Goal: Contribute content: Contribute content

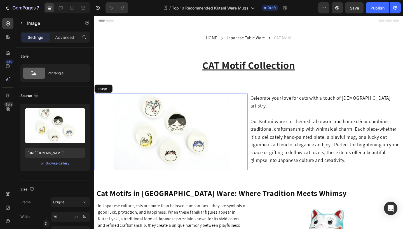
click at [172, 140] on img at bounding box center [177, 142] width 125 height 83
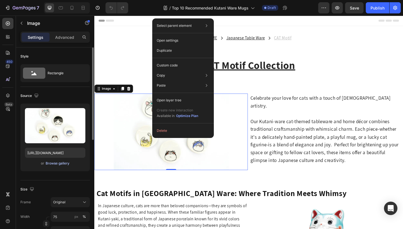
click at [51, 162] on div "Browse gallery" at bounding box center [58, 163] width 24 height 5
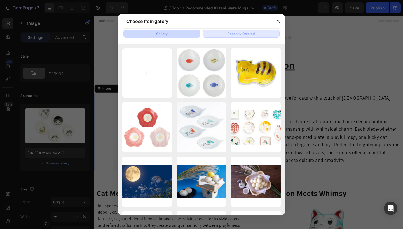
click at [230, 35] on div "Recently Deleted" at bounding box center [240, 33] width 27 height 5
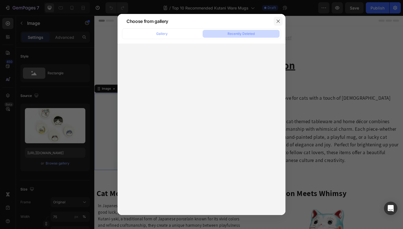
click at [277, 21] on icon "button" at bounding box center [278, 21] width 4 height 4
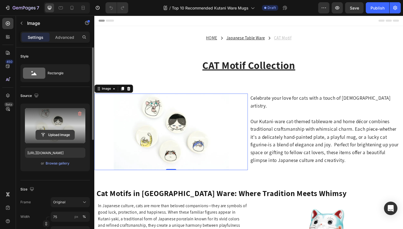
click at [60, 135] on input "file" at bounding box center [55, 135] width 39 height 10
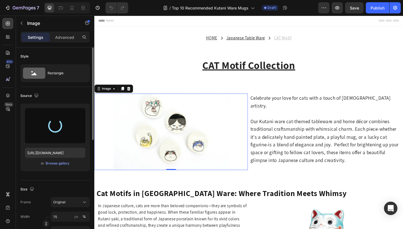
type input "https://cdn.shopify.com/s/files/1/0787/0798/2639/files/gempages_474370993796678…"
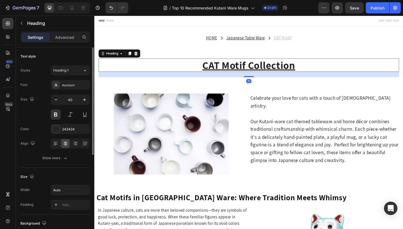
click at [218, 67] on u "CAT Motif Collection" at bounding box center [262, 69] width 101 height 15
click at [293, 39] on u "CAT Motif" at bounding box center [298, 40] width 19 height 6
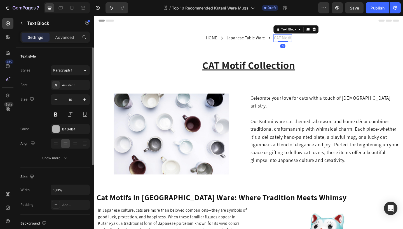
click at [293, 39] on u "CAT Motif" at bounding box center [298, 40] width 19 height 6
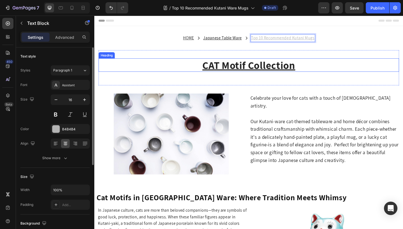
click at [216, 67] on u "CAT Motif Collection" at bounding box center [262, 69] width 101 height 15
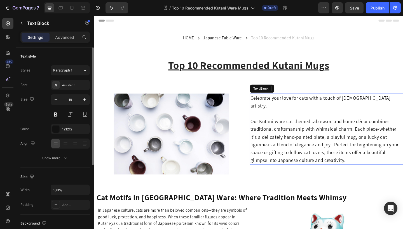
click at [285, 106] on p "Celebrate your love for cats with a touch of Japanese artistry." at bounding box center [347, 109] width 166 height 17
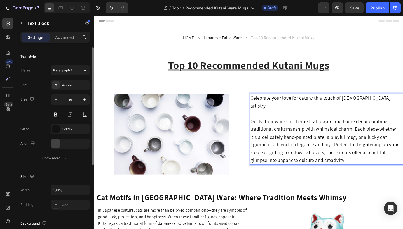
click at [402, 105] on p "Celebrate your love for cats with a touch of Japanese artistry." at bounding box center [347, 109] width 166 height 17
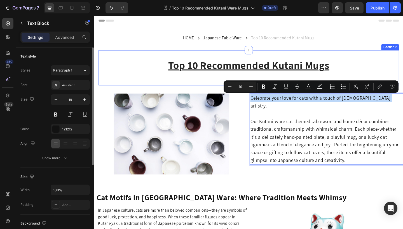
drag, startPoint x: 406, startPoint y: 109, endPoint x: 244, endPoint y: 81, distance: 164.9
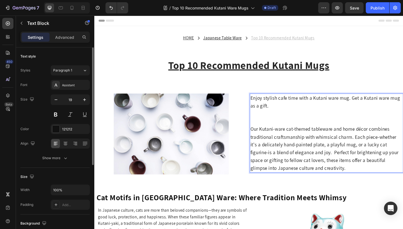
click at [373, 105] on p "Enjoy stylish cafe time with a Kutani ware mug. Get a Kutani ware mug as a gift." at bounding box center [347, 113] width 166 height 25
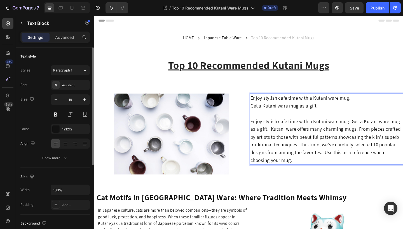
click at [267, 107] on p "Enjoy stylish cafe time with a Kutani ware mug." at bounding box center [347, 105] width 166 height 8
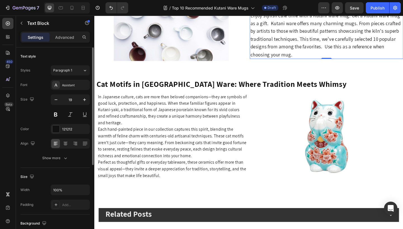
scroll to position [136, 0]
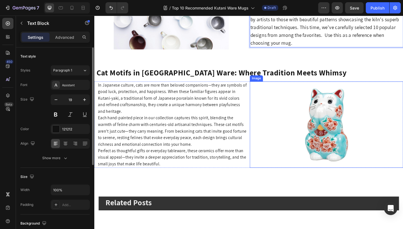
click at [339, 125] on img at bounding box center [346, 135] width 83 height 94
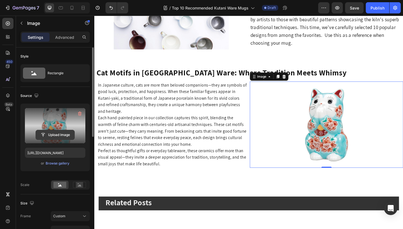
click at [53, 134] on input "file" at bounding box center [55, 135] width 39 height 10
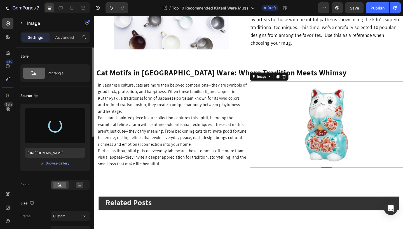
type input "[URL][DOMAIN_NAME]"
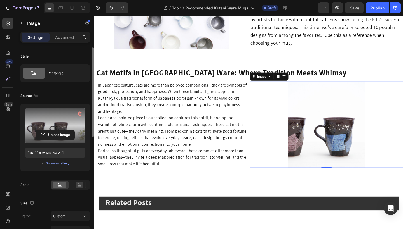
click at [304, 137] on div at bounding box center [346, 135] width 167 height 94
click at [320, 137] on img at bounding box center [346, 135] width 83 height 94
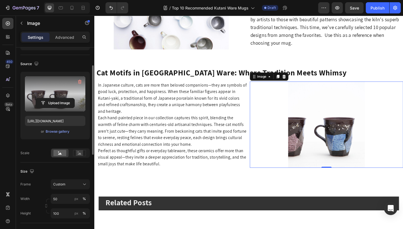
scroll to position [34, 0]
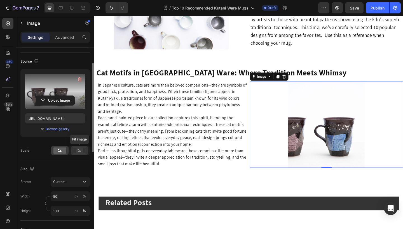
click at [80, 152] on icon at bounding box center [80, 151] width 4 height 2
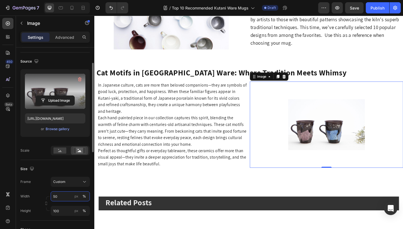
click at [63, 197] on input "50" at bounding box center [70, 197] width 39 height 10
type input "5"
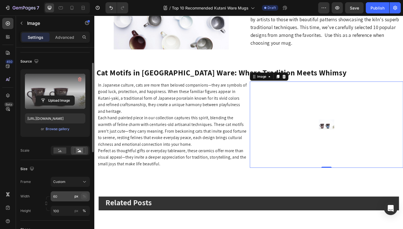
click at [84, 197] on div "%" at bounding box center [83, 196] width 3 height 5
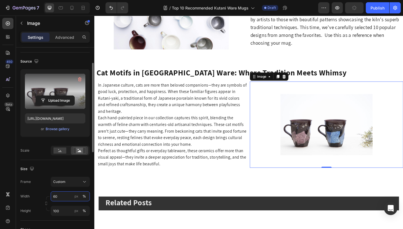
click at [56, 197] on input "60" at bounding box center [70, 197] width 39 height 10
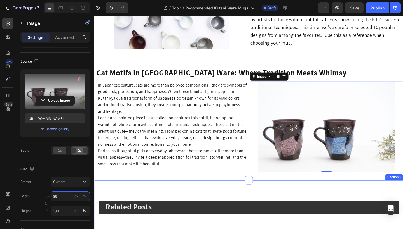
type input "90"
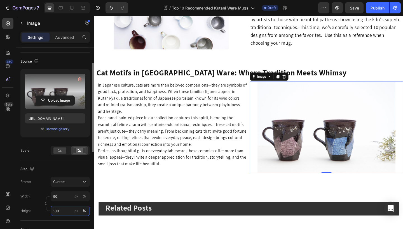
click at [60, 211] on input "100" at bounding box center [70, 211] width 39 height 10
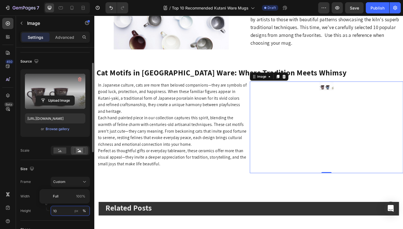
type input "1"
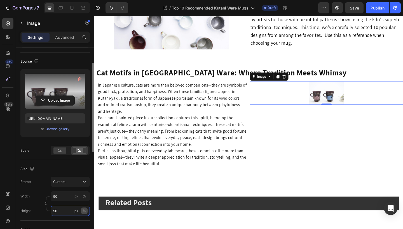
type input "90"
click at [84, 209] on div "%" at bounding box center [83, 211] width 3 height 5
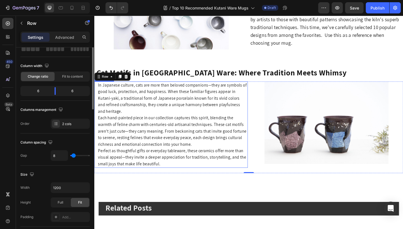
scroll to position [0, 0]
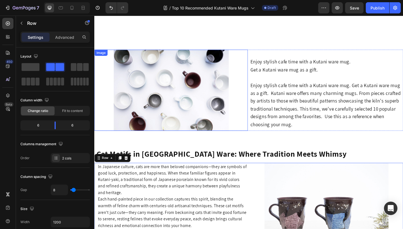
click at [305, 166] on strong "Cat Motifs in Kutani Ware: Where Tradition Meets Whimsy" at bounding box center [232, 166] width 272 height 11
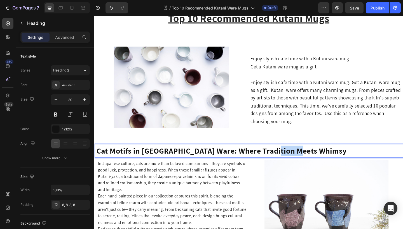
click at [311, 167] on strong "Cat Motifs in Kutani Ware: Where Tradition Meets Whimsy" at bounding box center [232, 162] width 272 height 11
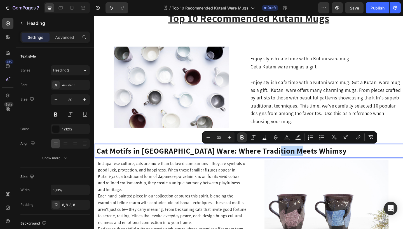
click at [315, 162] on p "Cat Motifs in Kutani Ware: Where Tradition Meets Whimsy" at bounding box center [261, 163] width 331 height 10
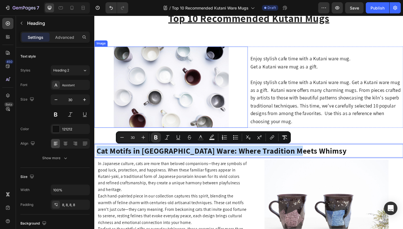
drag, startPoint x: 315, startPoint y: 162, endPoint x: 162, endPoint y: 109, distance: 161.9
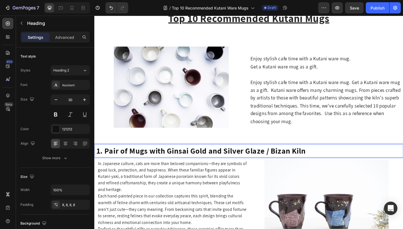
scroll to position [159, 0]
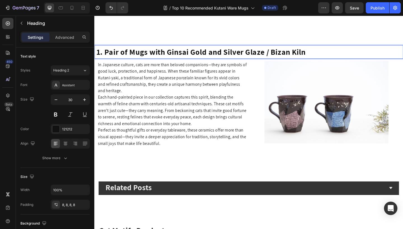
click at [171, 159] on p "Perfect as thoughtful gifts or everyday tableware, these ceramics offer more th…" at bounding box center [179, 148] width 162 height 22
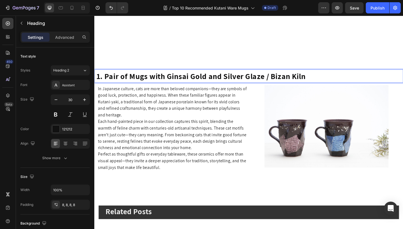
click at [169, 178] on p "Perfect as thoughtful gifts or everyday tableware, these ceramics offer more th…" at bounding box center [179, 174] width 162 height 22
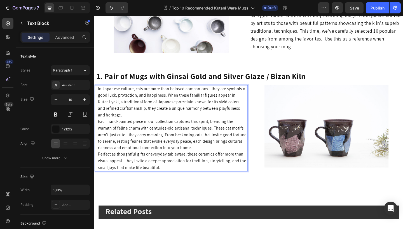
click at [164, 177] on p "Perfect as thoughtful gifts or everyday tableware, these ceramics offer more th…" at bounding box center [179, 174] width 162 height 22
click at [99, 95] on p "In Japanese culture, cats are more than beloved companions—they are symbols of …" at bounding box center [179, 110] width 162 height 36
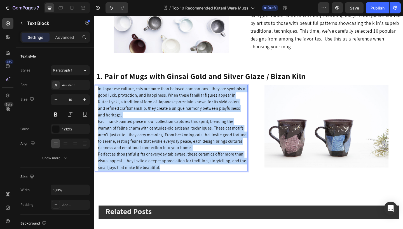
drag, startPoint x: 98, startPoint y: 95, endPoint x: 220, endPoint y: 182, distance: 149.2
click at [220, 182] on div "In Japanese culture, cats are more than beloved companions—they are symbols of …" at bounding box center [179, 138] width 163 height 94
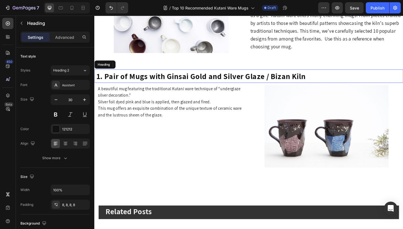
click at [200, 81] on strong "1. Pair of Mugs with Ginsai Gold and Silver Glaze / Bizan Kiln" at bounding box center [209, 81] width 227 height 11
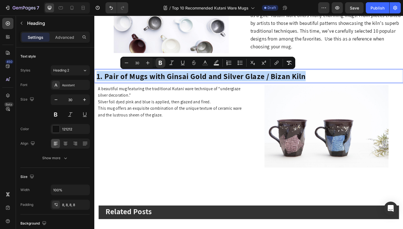
drag, startPoint x: 329, startPoint y: 79, endPoint x: 95, endPoint y: 81, distance: 233.5
click at [95, 81] on h2 "1. Pair of Mugs with Ginsai Gold and Silver Glaze / Bizan Kiln" at bounding box center [262, 81] width 336 height 15
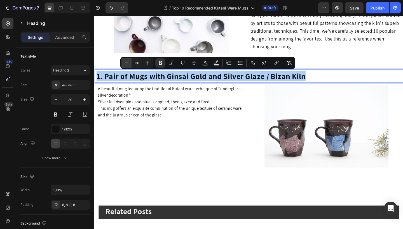
click at [127, 62] on icon "Editor contextual toolbar" at bounding box center [127, 63] width 6 height 6
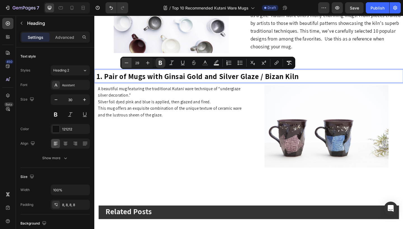
click at [127, 62] on icon "Editor contextual toolbar" at bounding box center [127, 63] width 6 height 6
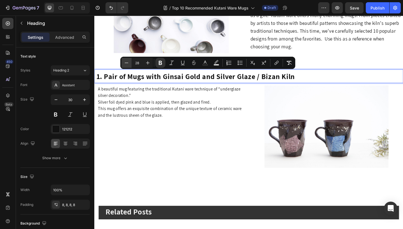
click at [127, 62] on icon "Editor contextual toolbar" at bounding box center [127, 63] width 6 height 6
click at [125, 63] on icon "Editor contextual toolbar" at bounding box center [127, 63] width 4 height 0
type input "26"
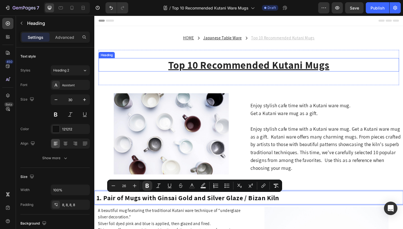
scroll to position [0, 0]
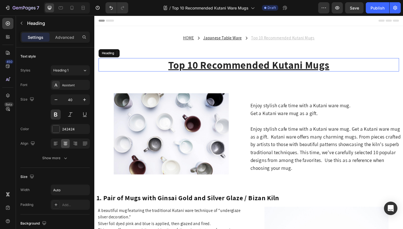
click at [254, 67] on u "Top 10 Recommended Kutani Mugs" at bounding box center [261, 69] width 175 height 15
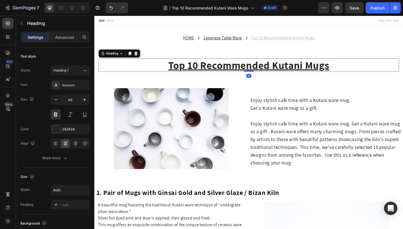
drag, startPoint x: 260, startPoint y: 82, endPoint x: 259, endPoint y: 74, distance: 8.7
click at [259, 74] on div "Top 10 Recommended Kutani Mugs Heading 0" at bounding box center [262, 69] width 327 height 15
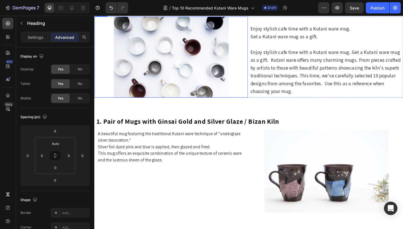
scroll to position [98, 0]
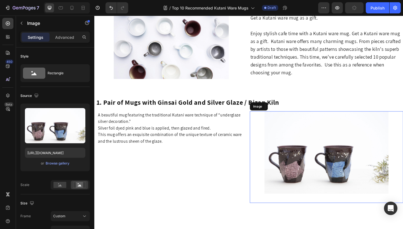
click at [322, 150] on img at bounding box center [346, 165] width 150 height 90
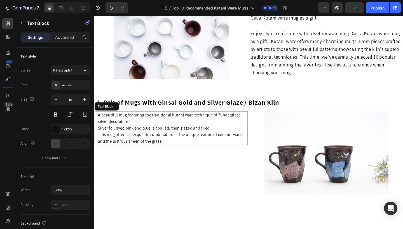
click at [172, 135] on p "A beautiful mug featuring the traditional Kutani ware technique of “underglaze …" at bounding box center [179, 139] width 162 height 36
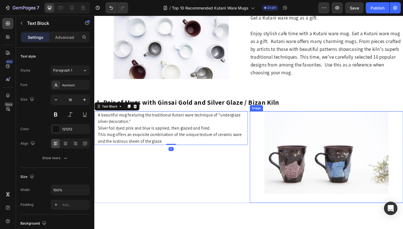
click at [306, 140] on img at bounding box center [346, 165] width 150 height 90
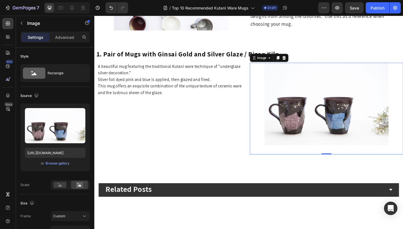
scroll to position [151, 0]
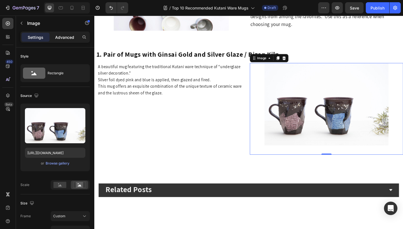
click at [69, 39] on p "Advanced" at bounding box center [64, 37] width 19 height 6
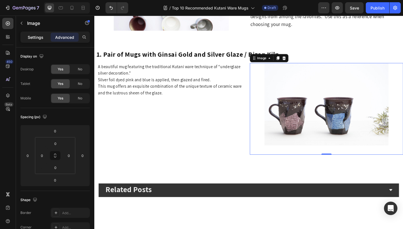
click at [38, 36] on p "Settings" at bounding box center [36, 37] width 16 height 6
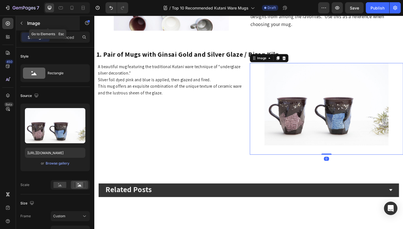
click at [25, 22] on button "button" at bounding box center [21, 23] width 9 height 9
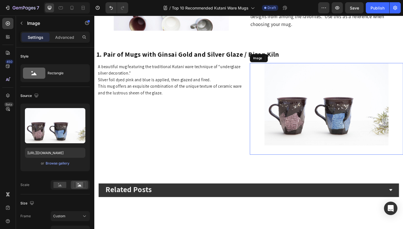
click at [311, 120] on img at bounding box center [346, 112] width 150 height 90
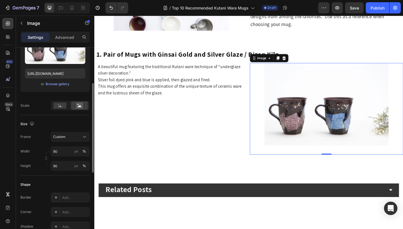
scroll to position [80, 0]
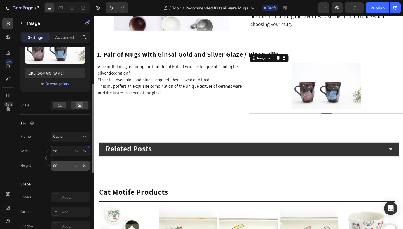
type input "50"
click at [62, 165] on input "90" at bounding box center [70, 166] width 39 height 10
type input "9"
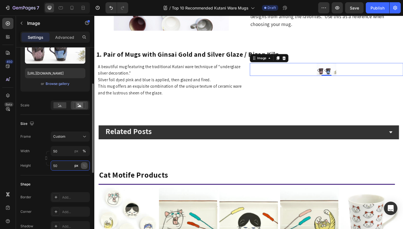
type input "50"
click at [85, 164] on div "%" at bounding box center [83, 165] width 3 height 5
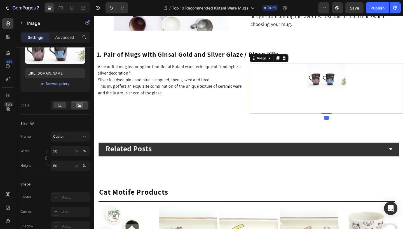
drag, startPoint x: 343, startPoint y: 122, endPoint x: 343, endPoint y: 102, distance: 19.9
click at [343, 102] on div "Image 0" at bounding box center [346, 94] width 167 height 55
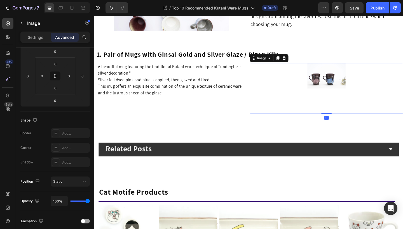
click at [337, 91] on img at bounding box center [346, 81] width 83 height 28
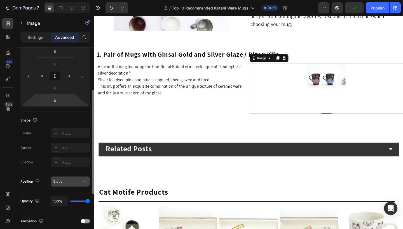
click at [60, 183] on span "Static" at bounding box center [57, 182] width 9 height 4
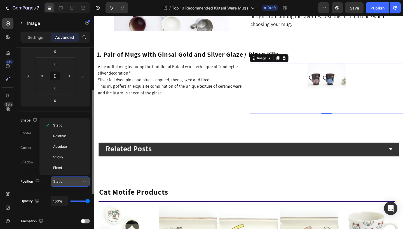
click at [60, 183] on span "Static" at bounding box center [57, 182] width 9 height 4
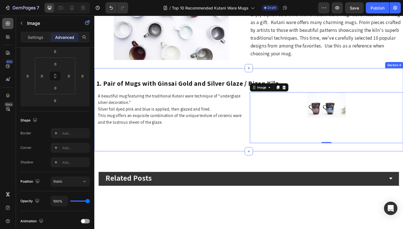
scroll to position [122, 0]
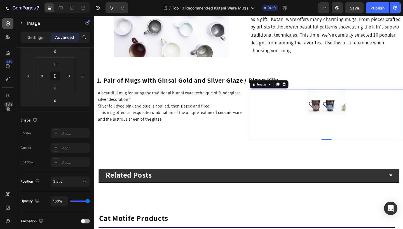
click at [7, 22] on icon at bounding box center [8, 24] width 4 height 4
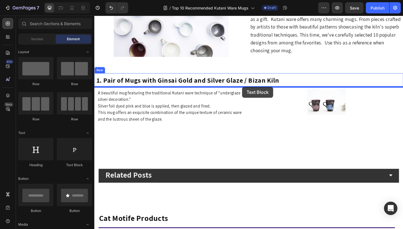
drag, startPoint x: 169, startPoint y: 166, endPoint x: 255, endPoint y: 93, distance: 112.6
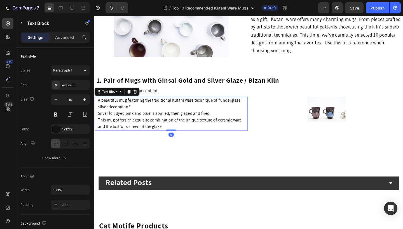
scroll to position [80, 0]
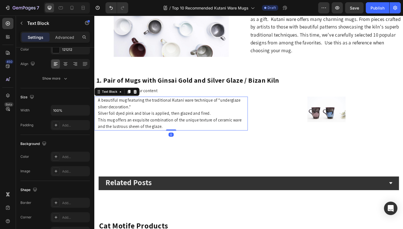
click at [168, 136] on p "A beautiful mug featuring the traditional Kutani ware technique of “underglaze …" at bounding box center [179, 123] width 162 height 36
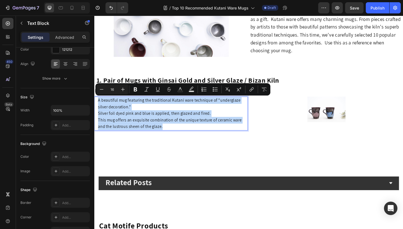
copy p "A beautiful mug featuring the traditional Kutani ware technique of “underglaze …"
click at [219, 134] on p "A beautiful mug featuring the traditional Kutani ware technique of “underglaze …" at bounding box center [179, 123] width 162 height 36
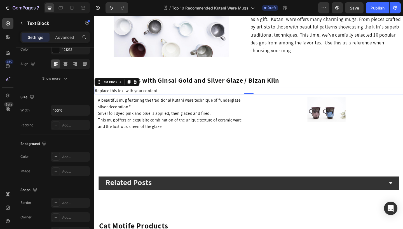
click at [102, 95] on p "Replace this text with your content" at bounding box center [262, 97] width 334 height 7
click at [96, 96] on p "Replace this text with your content" at bounding box center [262, 97] width 334 height 7
click at [151, 99] on p "Replace this text with your content" at bounding box center [262, 97] width 334 height 7
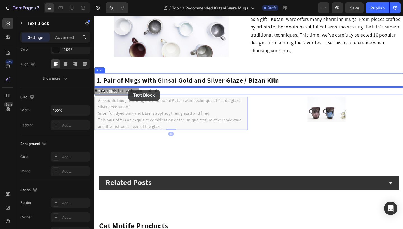
drag, startPoint x: 106, startPoint y: 98, endPoint x: 133, endPoint y: 95, distance: 26.8
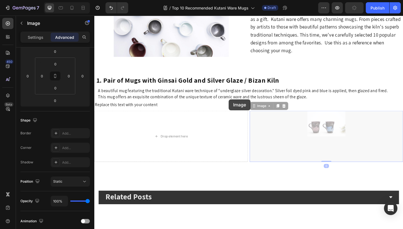
scroll to position [0, 0]
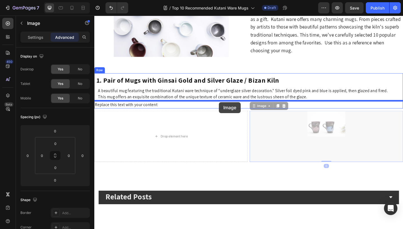
drag, startPoint x: 273, startPoint y: 113, endPoint x: 230, endPoint y: 110, distance: 43.2
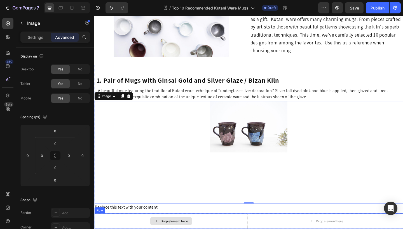
click at [106, 225] on div "Row" at bounding box center [99, 228] width 11 height 7
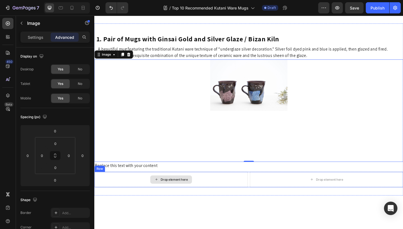
click at [105, 180] on div "Row" at bounding box center [99, 182] width 9 height 5
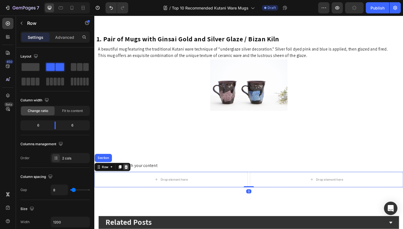
click at [129, 180] on icon at bounding box center [129, 181] width 4 height 4
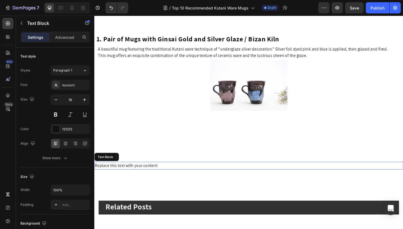
click at [129, 180] on p "Replace this text with your content" at bounding box center [262, 179] width 334 height 7
click at [138, 171] on icon at bounding box center [138, 169] width 4 height 4
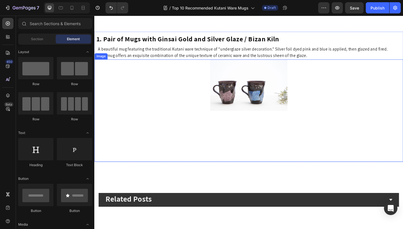
click at [242, 114] on img at bounding box center [262, 91] width 168 height 56
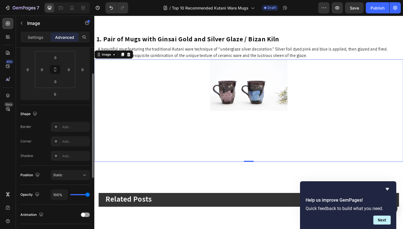
scroll to position [0, 0]
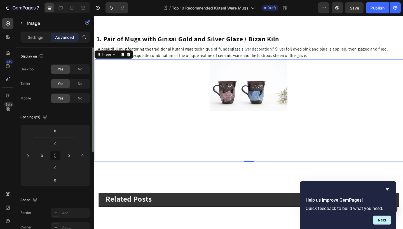
click at [267, 105] on img at bounding box center [262, 91] width 168 height 56
click at [191, 94] on img at bounding box center [262, 91] width 168 height 56
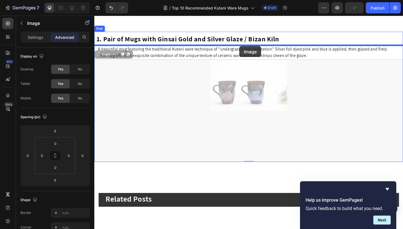
drag, startPoint x: 256, startPoint y: 91, endPoint x: 252, endPoint y: 49, distance: 41.9
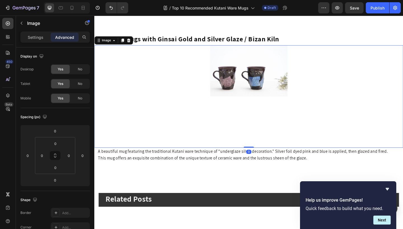
drag, startPoint x: 261, startPoint y: 159, endPoint x: 113, endPoint y: 20, distance: 203.0
click at [259, 112] on div "Image 0" at bounding box center [262, 104] width 336 height 112
click at [40, 38] on p "Settings" at bounding box center [36, 37] width 16 height 6
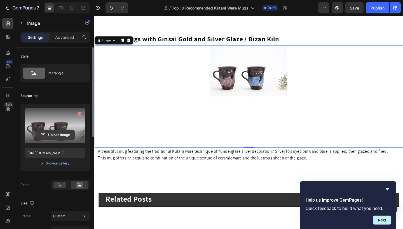
click at [53, 136] on input "file" at bounding box center [55, 135] width 39 height 10
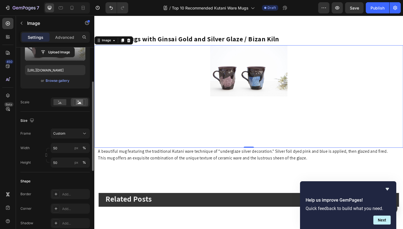
scroll to position [84, 0]
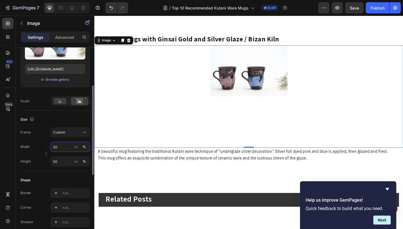
click at [62, 148] on input "50" at bounding box center [70, 147] width 39 height 10
click at [61, 100] on rect at bounding box center [59, 101] width 13 height 6
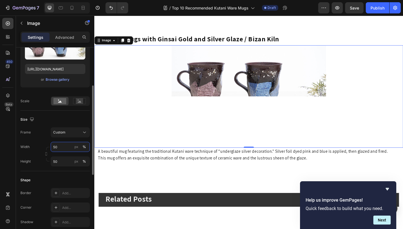
click at [62, 147] on input "50" at bounding box center [70, 147] width 39 height 10
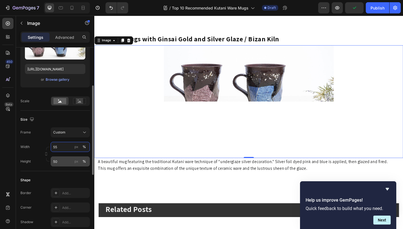
type input "55"
click at [60, 161] on input "50" at bounding box center [70, 162] width 39 height 10
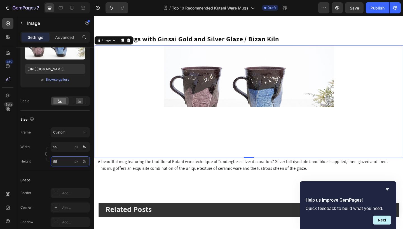
type input "55"
click at [233, 100] on img at bounding box center [262, 82] width 185 height 68
click at [251, 120] on div at bounding box center [262, 109] width 336 height 123
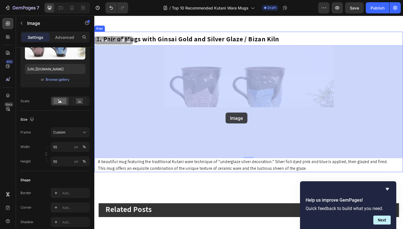
drag, startPoint x: 240, startPoint y: 96, endPoint x: 237, endPoint y: 120, distance: 23.9
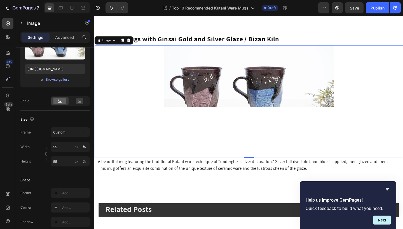
click at [236, 107] on img at bounding box center [262, 82] width 185 height 68
click at [63, 134] on span "Custom" at bounding box center [59, 132] width 12 height 5
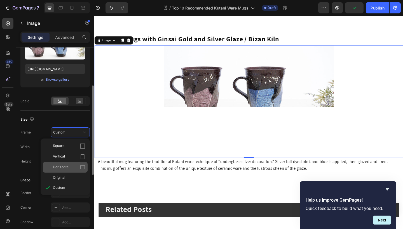
click at [62, 169] on span "Horizontal" at bounding box center [61, 168] width 16 height 6
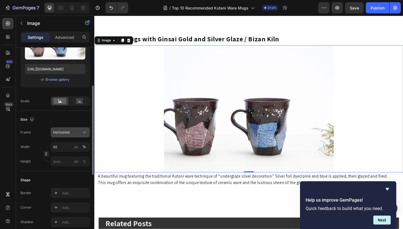
click at [60, 135] on span "Horizontal" at bounding box center [61, 132] width 16 height 5
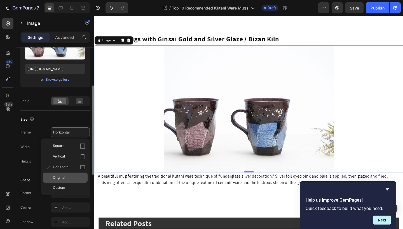
click at [59, 180] on span "Original" at bounding box center [59, 177] width 12 height 5
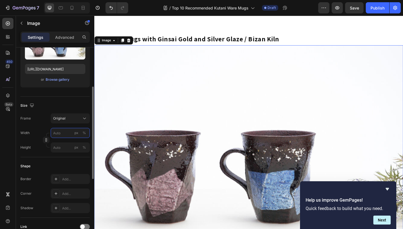
click at [61, 134] on input "px %" at bounding box center [70, 133] width 39 height 10
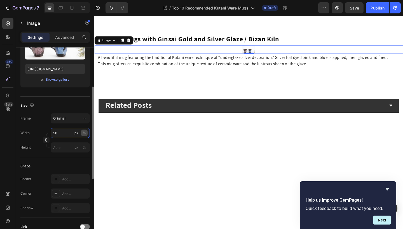
type input "50"
click at [86, 132] on div "%" at bounding box center [83, 133] width 3 height 5
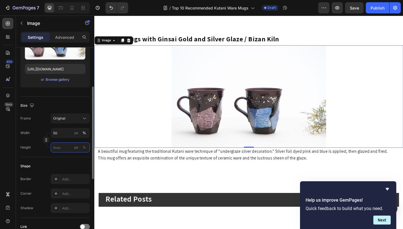
click at [58, 150] on input "px %" at bounding box center [70, 148] width 39 height 10
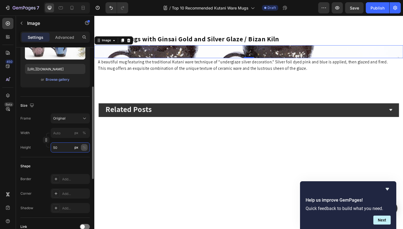
type input "50"
click at [84, 147] on div "%" at bounding box center [83, 147] width 3 height 5
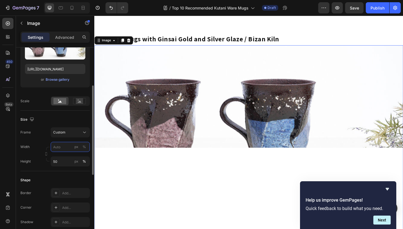
click at [64, 147] on input "px %" at bounding box center [70, 147] width 39 height 10
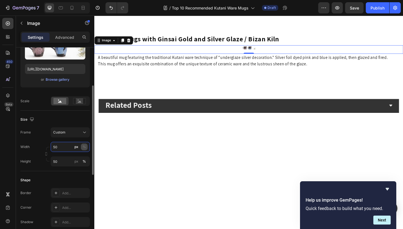
type input "50"
click at [84, 146] on div "%" at bounding box center [83, 147] width 3 height 5
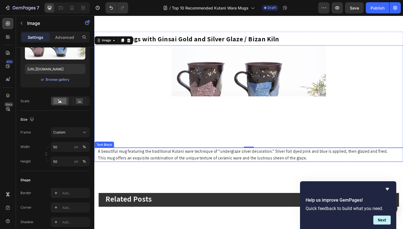
click at [105, 166] on p "A beautiful mug featuring the traditional Kutani ware technique of “underglaze …" at bounding box center [263, 167] width 331 height 14
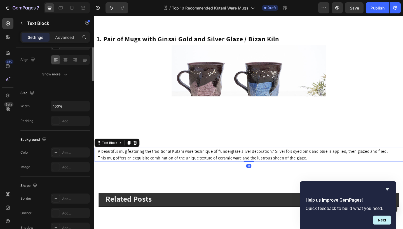
scroll to position [0, 0]
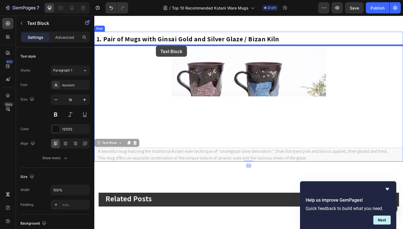
drag, startPoint x: 107, startPoint y: 156, endPoint x: 161, endPoint y: 49, distance: 120.4
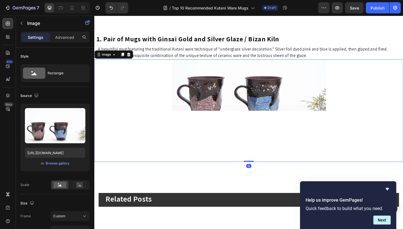
click at [263, 86] on img at bounding box center [262, 91] width 168 height 56
drag, startPoint x: 261, startPoint y: 174, endPoint x: 262, endPoint y: 131, distance: 42.8
click at [262, 131] on div "Image 0" at bounding box center [262, 119] width 336 height 112
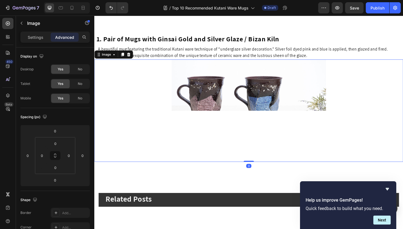
click at [230, 100] on img at bounding box center [262, 91] width 168 height 56
click at [104, 60] on div "Image" at bounding box center [107, 58] width 12 height 5
click at [131, 58] on icon at bounding box center [132, 58] width 4 height 4
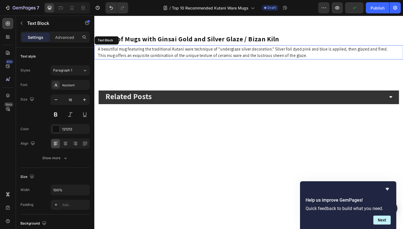
click at [144, 62] on p "A beautiful mug featuring the traditional Kutani ware technique of “underglaze …" at bounding box center [263, 56] width 331 height 14
click at [7, 22] on icon at bounding box center [8, 24] width 6 height 6
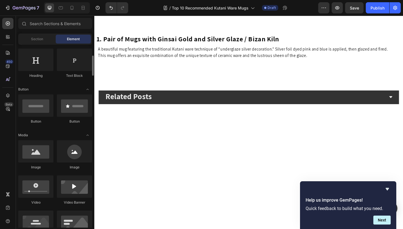
scroll to position [91, 0]
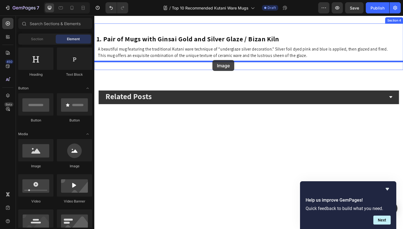
drag, startPoint x: 131, startPoint y: 174, endPoint x: 223, endPoint y: 64, distance: 142.9
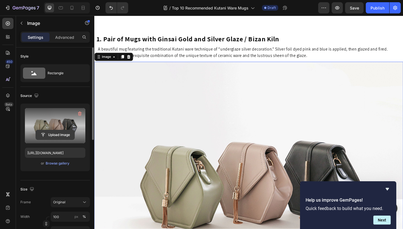
click at [55, 136] on input "file" at bounding box center [55, 135] width 39 height 10
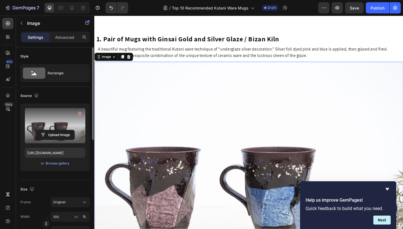
type input "[URL][DOMAIN_NAME]"
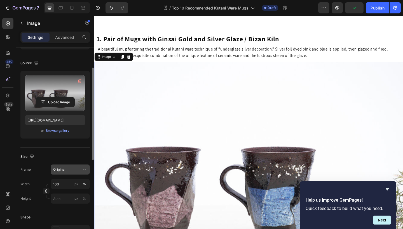
scroll to position [38, 0]
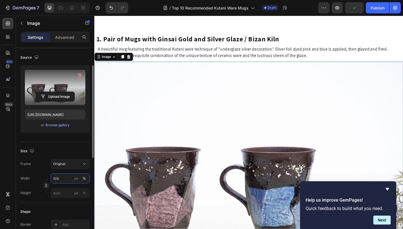
click at [56, 178] on input "100" at bounding box center [70, 179] width 39 height 10
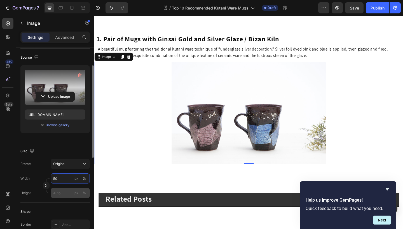
type input "50"
click at [58, 193] on input "px %" at bounding box center [70, 193] width 39 height 10
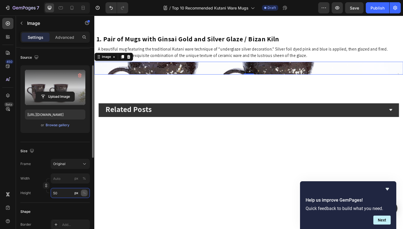
type input "50"
click at [83, 193] on div "%" at bounding box center [83, 193] width 3 height 5
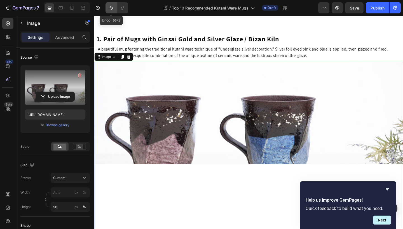
click at [110, 10] on icon "Undo/Redo" at bounding box center [111, 8] width 6 height 6
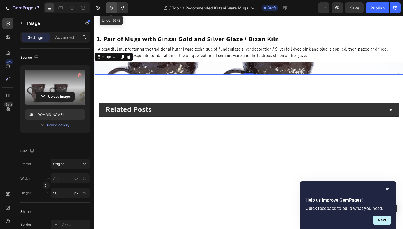
click at [110, 10] on icon "Undo/Redo" at bounding box center [111, 8] width 6 height 6
click at [109, 10] on icon "Undo/Redo" at bounding box center [111, 8] width 6 height 6
type input "50"
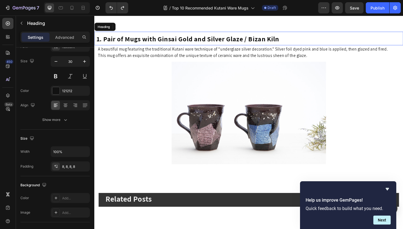
click at [149, 46] on strong "1. Pair of Mugs with Ginsai Gold and Silver Glaze / Bizan Kiln" at bounding box center [195, 41] width 199 height 10
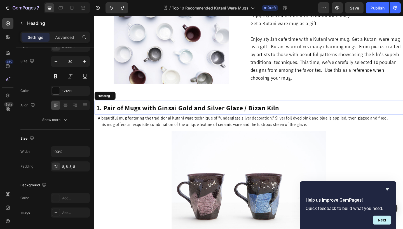
scroll to position [0, 0]
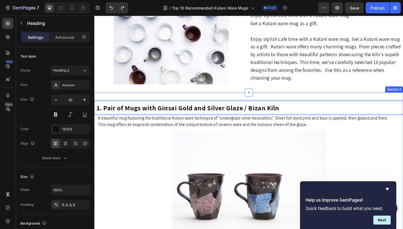
click at [113, 106] on div "1. Pair of Mugs with Ginsai Gold and Silver Glaze / Bizan Kiln Heading 0 A beau…" at bounding box center [262, 181] width 336 height 162
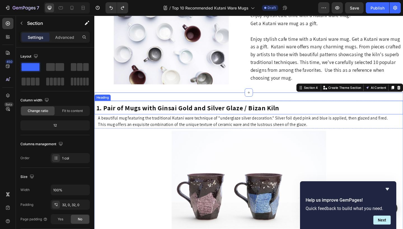
click at [137, 115] on strong "1. Pair of Mugs with Ginsai Gold and Silver Glaze / Bizan Kiln" at bounding box center [195, 116] width 199 height 10
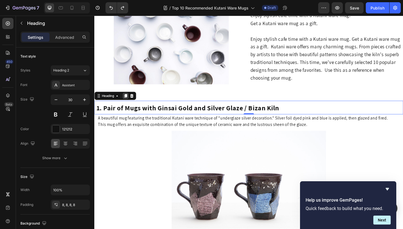
click at [130, 104] on icon at bounding box center [128, 103] width 3 height 4
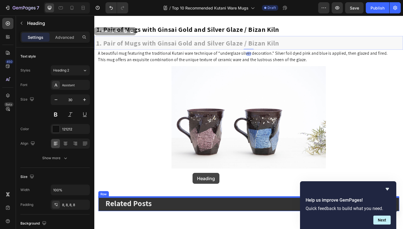
scroll to position [191, 0]
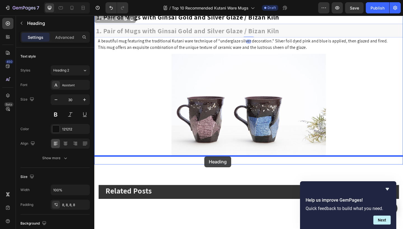
drag, startPoint x: 103, startPoint y: 120, endPoint x: 214, endPoint y: 169, distance: 120.9
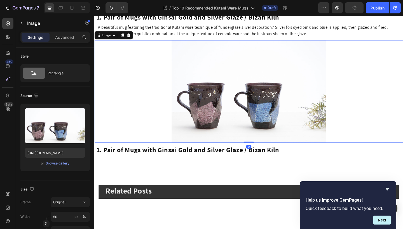
click at [243, 93] on img at bounding box center [262, 99] width 168 height 112
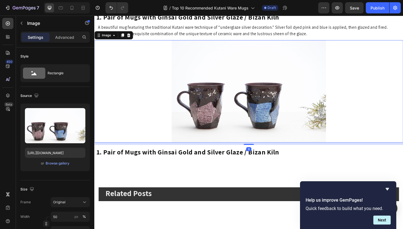
click at [263, 156] on div at bounding box center [261, 155] width 11 height 1
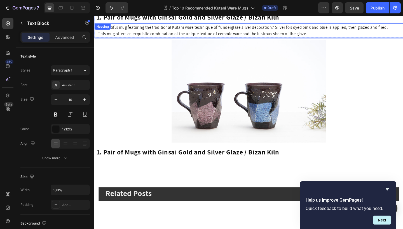
click at [132, 31] on p "A beautiful mug featuring the traditional Kutani ware technique of “underglaze …" at bounding box center [263, 32] width 331 height 14
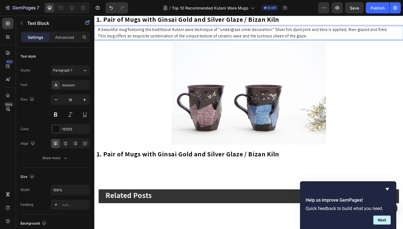
scroll to position [164, 0]
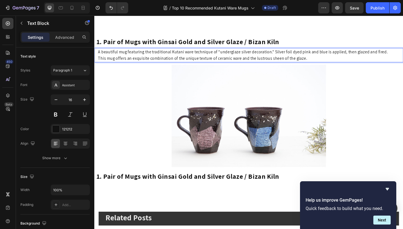
click at [159, 59] on p "A beautiful mug featuring the traditional Kutani ware technique of “underglaze …" at bounding box center [263, 59] width 331 height 14
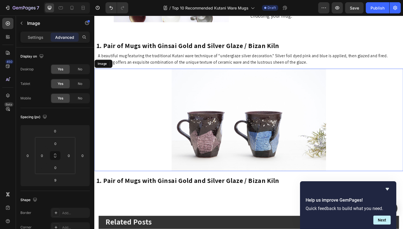
click at [219, 92] on img at bounding box center [262, 130] width 168 height 112
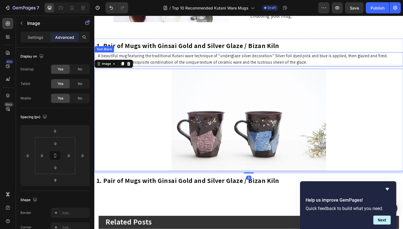
click at [187, 62] on p "A beautiful mug featuring the traditional Kutani ware technique of “underglaze …" at bounding box center [263, 63] width 331 height 14
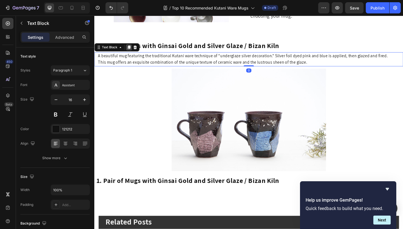
click at [132, 50] on icon at bounding box center [131, 50] width 3 height 4
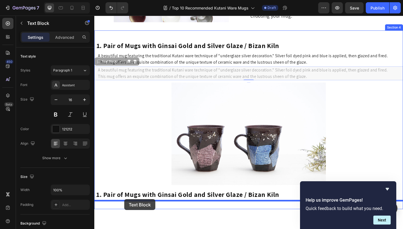
scroll to position [196, 0]
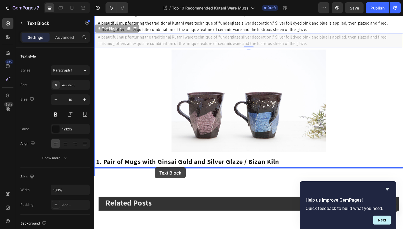
drag, startPoint x: 112, startPoint y: 67, endPoint x: 160, endPoint y: 181, distance: 123.9
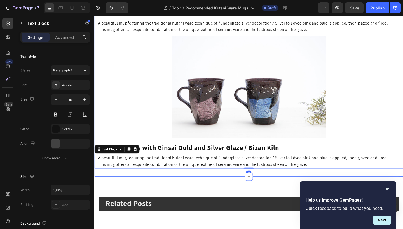
scroll to position [169, 0]
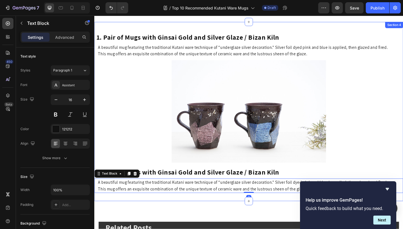
click at [214, 62] on div "⁠⁠⁠⁠⁠⁠⁠ 1. Pair of Mugs with Ginsai Gold and Silver Glaze / Bizan Kiln Heading …" at bounding box center [262, 120] width 336 height 177
click at [135, 73] on div at bounding box center [262, 120] width 336 height 112
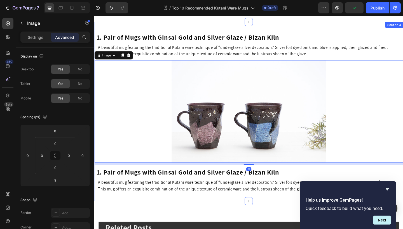
click at [124, 26] on div "⁠⁠⁠⁠⁠⁠⁠ 1. Pair of Mugs with Ginsai Gold and Silver Glaze / Bizan Kiln Heading …" at bounding box center [262, 120] width 336 height 195
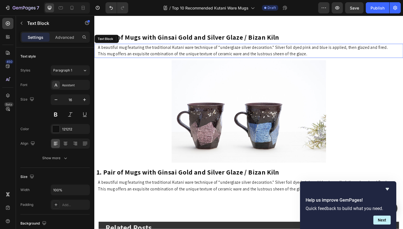
click at [204, 60] on p "A beautiful mug featuring the traditional Kutani ware technique of “underglaze …" at bounding box center [263, 54] width 331 height 14
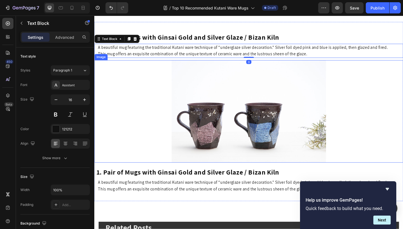
click at [223, 77] on img at bounding box center [262, 120] width 168 height 112
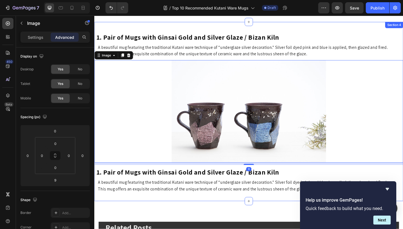
click at [126, 29] on div "⁠⁠⁠⁠⁠⁠⁠ 1. Pair of Mugs with Ginsai Gold and Silver Glaze / Bizan Kiln Heading …" at bounding box center [262, 120] width 336 height 195
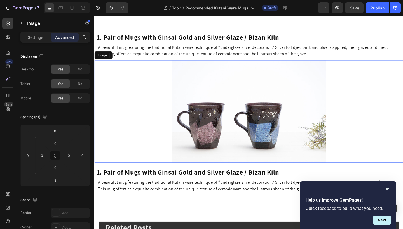
click at [190, 84] on img at bounding box center [262, 120] width 168 height 112
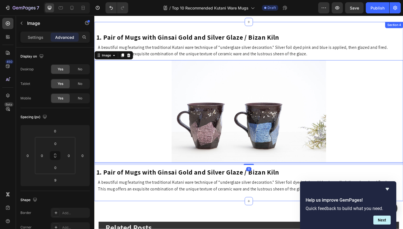
click at [124, 27] on div "⁠⁠⁠⁠⁠⁠⁠ 1. Pair of Mugs with Ginsai Gold and Silver Glaze / Bizan Kiln Heading …" at bounding box center [262, 120] width 336 height 195
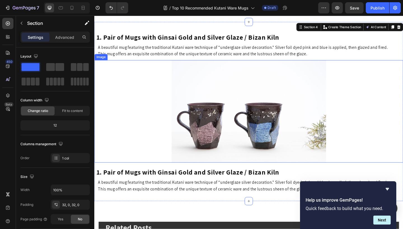
drag, startPoint x: 124, startPoint y: 82, endPoint x: 239, endPoint y: 172, distance: 145.5
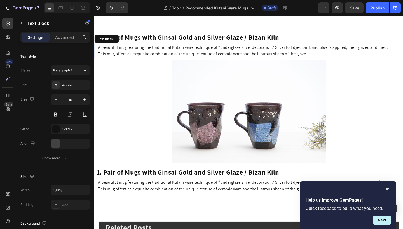
click at [219, 51] on p "A beautiful mug featuring the traditional Kutani ware technique of “underglaze …" at bounding box center [263, 54] width 331 height 14
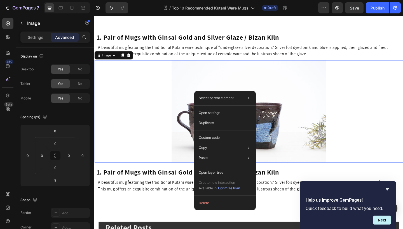
scroll to position [170, 0]
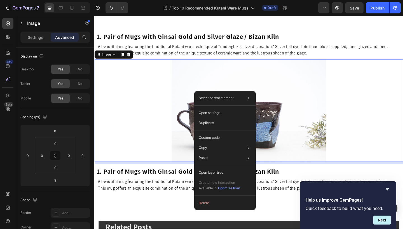
click at [284, 96] on img at bounding box center [262, 119] width 168 height 112
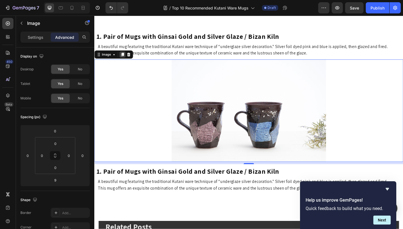
click at [124, 58] on icon at bounding box center [124, 58] width 3 height 4
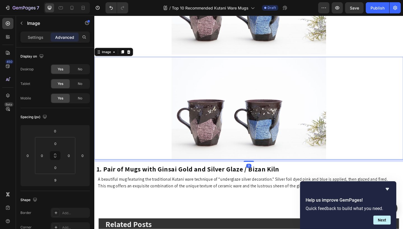
scroll to position [292, 0]
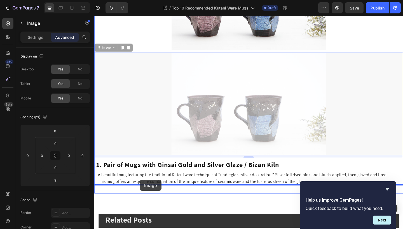
drag, startPoint x: 107, startPoint y: 51, endPoint x: 143, endPoint y: 195, distance: 148.4
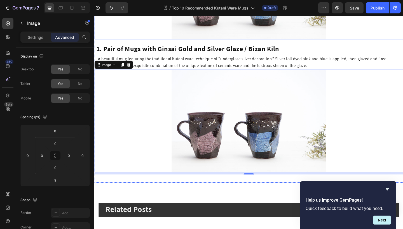
scroll to position [309, 0]
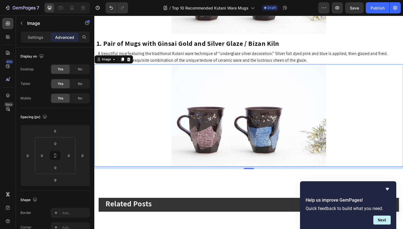
click at [228, 105] on img at bounding box center [262, 125] width 168 height 112
click at [223, 97] on img at bounding box center [262, 125] width 168 height 112
click at [191, 111] on img at bounding box center [262, 125] width 168 height 112
click at [157, 112] on div at bounding box center [262, 125] width 336 height 112
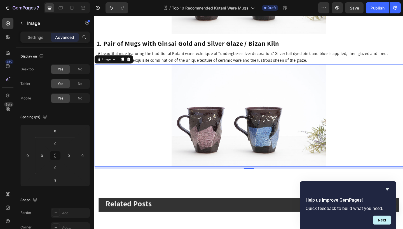
click at [292, 110] on img at bounding box center [262, 125] width 168 height 112
click at [107, 63] on div "Image" at bounding box center [107, 63] width 12 height 5
click at [264, 126] on img at bounding box center [262, 125] width 168 height 112
click at [229, 120] on img at bounding box center [262, 125] width 168 height 112
click at [33, 39] on p "Settings" at bounding box center [36, 37] width 16 height 6
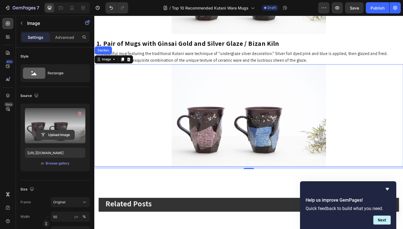
click at [55, 134] on input "file" at bounding box center [55, 135] width 39 height 10
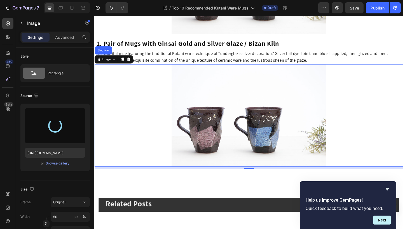
type input "[URL][DOMAIN_NAME]"
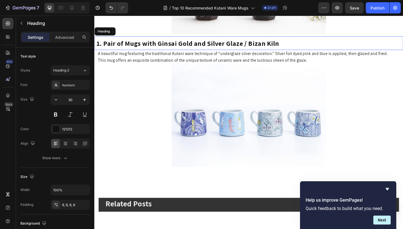
click at [109, 44] on strong "1. Pair of Mugs with Ginsai Gold and Silver Glaze / Bizan Kiln" at bounding box center [195, 46] width 199 height 10
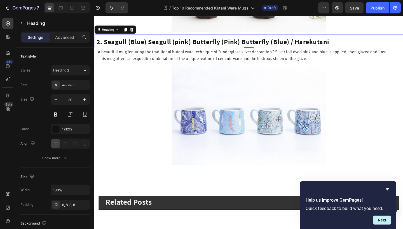
scroll to position [313, 0]
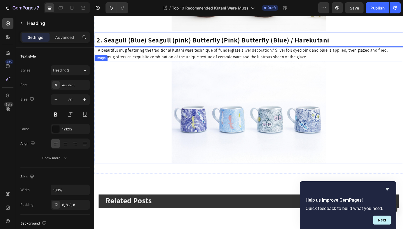
click at [256, 110] on img at bounding box center [262, 121] width 168 height 112
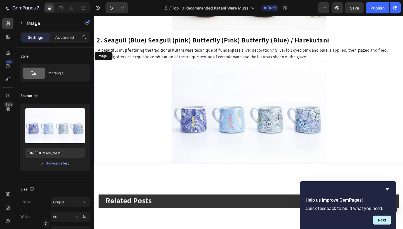
click at [237, 121] on img at bounding box center [262, 121] width 168 height 112
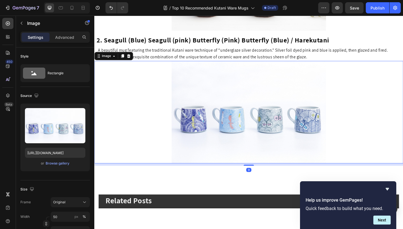
click at [237, 121] on img at bounding box center [262, 121] width 168 height 112
click at [205, 98] on img at bounding box center [262, 121] width 168 height 112
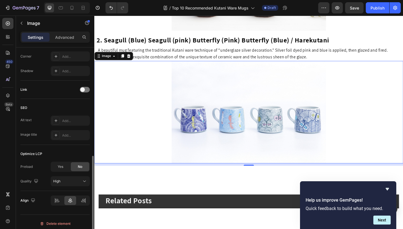
scroll to position [225, 0]
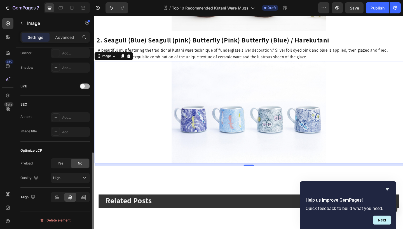
click at [88, 87] on div at bounding box center [85, 87] width 10 height 6
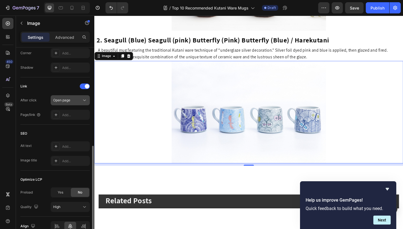
click at [72, 105] on button "Open page" at bounding box center [70, 100] width 39 height 10
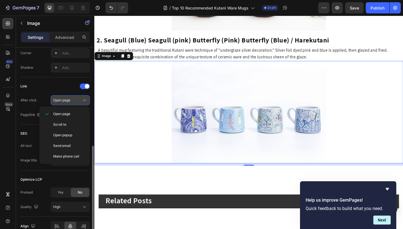
click at [72, 105] on button "Open page" at bounding box center [70, 100] width 39 height 10
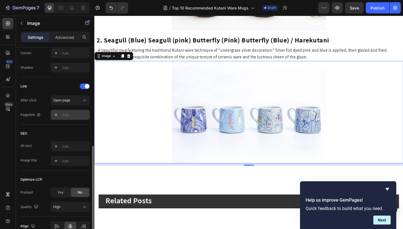
click at [68, 117] on div "Add..." at bounding box center [75, 115] width 26 height 5
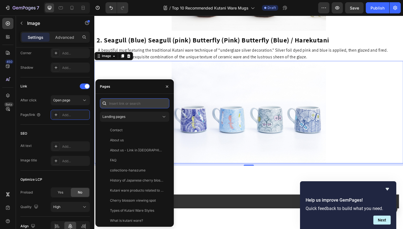
click at [131, 104] on input "text" at bounding box center [134, 103] width 69 height 10
paste input "https://linkinjapan.com/collections/all/products/harekutani-butterfly-blue-mug"
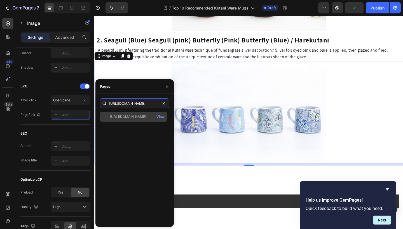
type input "https://linkinjapan.com/collections/all/products/harekutani-butterfly-blue-mug"
click at [131, 116] on div "https://linkinjapan.com/collections/all/products/harekutani-butterfly-blue-mug" at bounding box center [128, 116] width 36 height 5
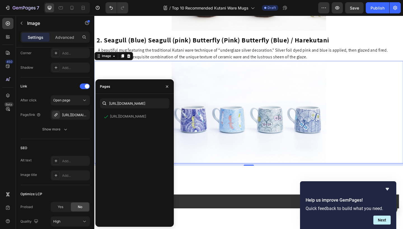
click at [238, 109] on img at bounding box center [262, 121] width 168 height 112
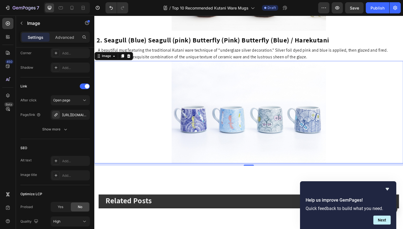
scroll to position [265, 0]
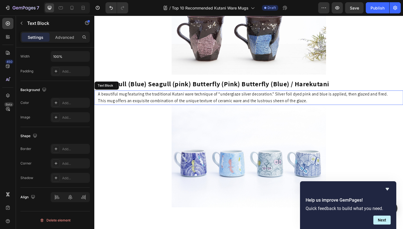
click at [256, 98] on p "A beautiful mug featuring the traditional Kutani ware technique of “underglaze …" at bounding box center [263, 105] width 331 height 14
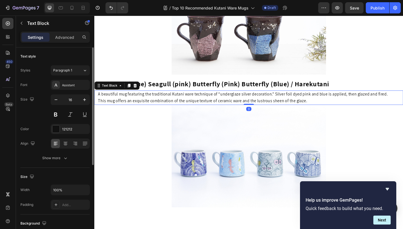
click at [323, 106] on p "A beautiful mug featuring the traditional Kutani ware technique of “underglaze …" at bounding box center [263, 105] width 331 height 14
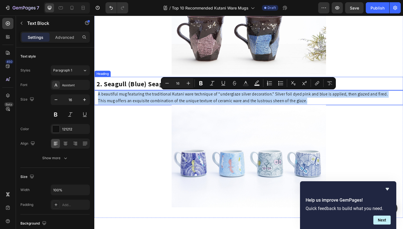
drag, startPoint x: 327, startPoint y: 107, endPoint x: 119, endPoint y: 92, distance: 208.3
click at [119, 92] on div "⁠⁠⁠⁠⁠⁠⁠ 1. Pair of Mugs with Ginsai Gold and Silver Glaze / Bizan Kiln Heading …" at bounding box center [262, 82] width 336 height 292
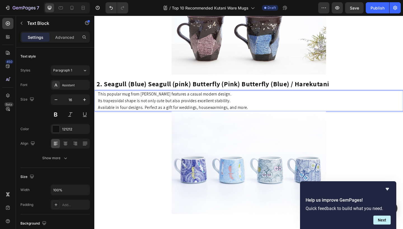
click at [244, 103] on p "This popular mug from Hare Tani features a casual modern design. Its trapezoida…" at bounding box center [263, 109] width 331 height 22
click at [144, 102] on p "This popular mug from Hare Tani features a casual modern design. Its trapezoida…" at bounding box center [263, 109] width 331 height 22
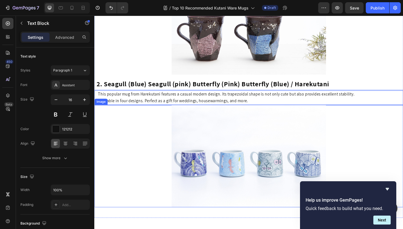
scroll to position [279, 0]
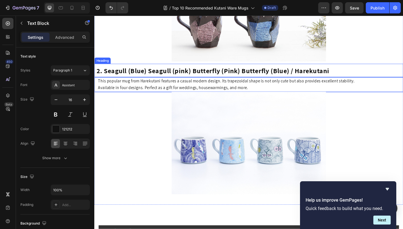
click at [155, 83] on h2 "⁠⁠⁠⁠⁠⁠⁠ 2. Seagull (Blue) Seagull (pink) Butterfly (Pink) Butterfly (Blue) / Ha…" at bounding box center [262, 75] width 336 height 15
click at [111, 67] on div "Heading" at bounding box center [102, 64] width 15 height 5
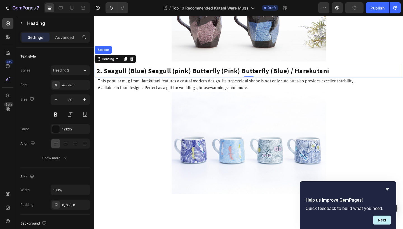
scroll to position [249, 0]
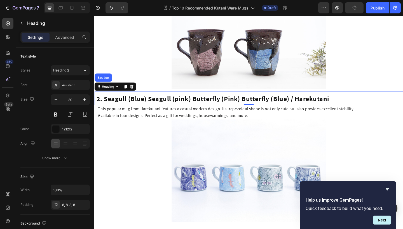
click at [175, 166] on link at bounding box center [262, 185] width 336 height 112
click at [130, 101] on strong "2. Seagull (Blue) Seagull (pink) Butterfly (Pink) Butterfly (Blue) / Harekutani" at bounding box center [222, 106] width 253 height 10
click at [128, 92] on icon at bounding box center [128, 93] width 3 height 4
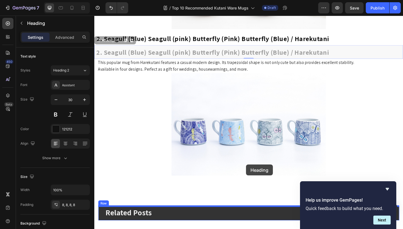
scroll to position [355, 0]
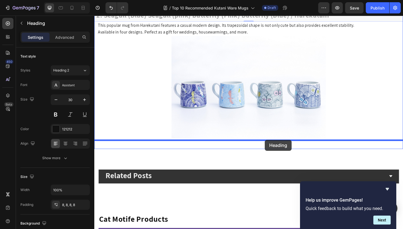
drag, startPoint x: 104, startPoint y: 109, endPoint x: 280, endPoint y: 151, distance: 180.8
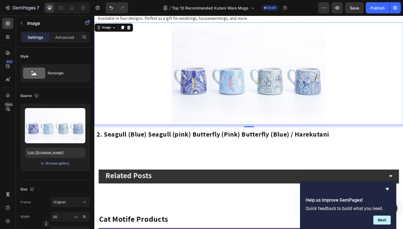
scroll to position [353, 0]
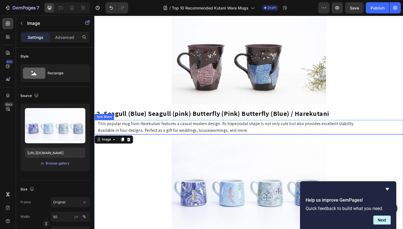
click at [167, 136] on p "This popular mug from Harekutani features a casual modern design. Its trapezoid…" at bounding box center [263, 137] width 331 height 14
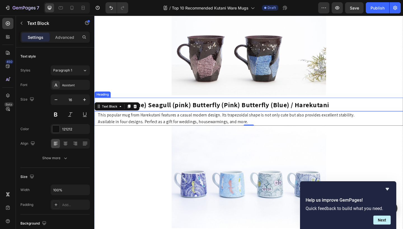
scroll to position [284, 0]
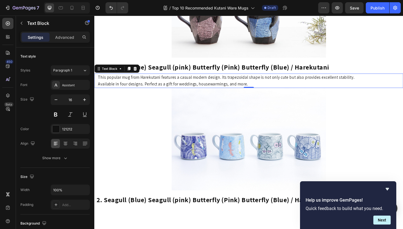
drag, startPoint x: 131, startPoint y: 87, endPoint x: 250, endPoint y: 126, distance: 124.9
click at [131, 76] on icon at bounding box center [131, 74] width 3 height 4
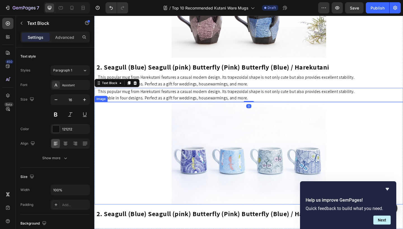
scroll to position [271, 0]
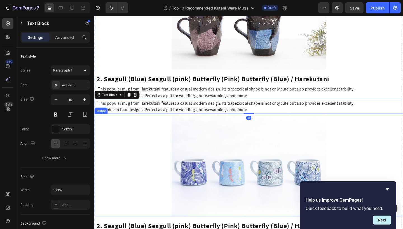
click at [250, 126] on img at bounding box center [262, 179] width 168 height 112
click at [169, 51] on div at bounding box center [262, 19] width 336 height 112
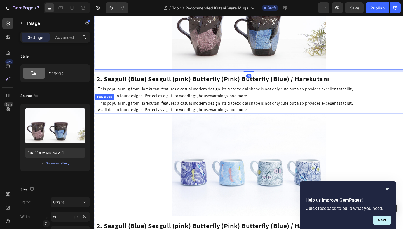
click at [123, 108] on p "This popular mug from Harekutani features a casual modern design. Its trapezoid…" at bounding box center [263, 115] width 331 height 14
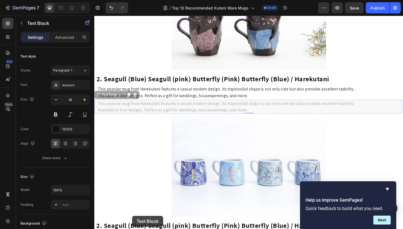
scroll to position [316, 0]
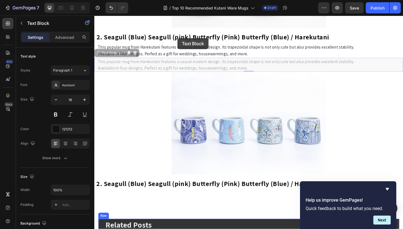
drag, startPoint x: 108, startPoint y: 102, endPoint x: 185, endPoint y: 40, distance: 98.4
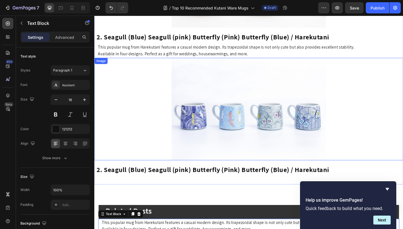
scroll to position [356, 0]
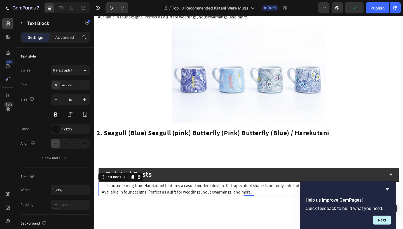
drag, startPoint x: 114, startPoint y: 193, endPoint x: 181, endPoint y: 149, distance: 79.4
click at [111, 7] on icon "Undo/Redo" at bounding box center [110, 8] width 3 height 4
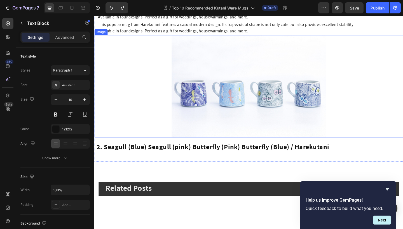
scroll to position [320, 0]
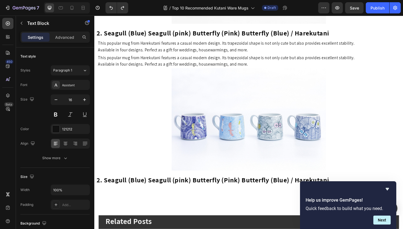
click at [145, 60] on p "This popular mug from Harekutani features a casual modern design. Its trapezoid…" at bounding box center [263, 65] width 331 height 14
click at [124, 63] on p "This popular mug from Harekutani features a casual modern design. Its trapezoid…" at bounding box center [263, 65] width 331 height 14
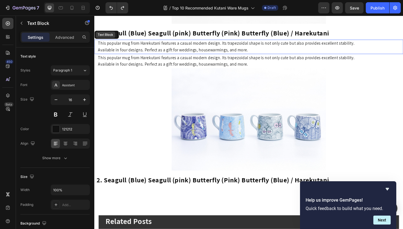
click at [104, 39] on div "Text Block" at bounding box center [106, 36] width 21 height 7
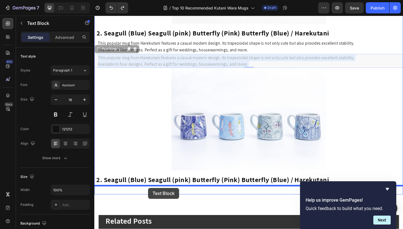
drag, startPoint x: 104, startPoint y: 55, endPoint x: 153, endPoint y: 203, distance: 155.9
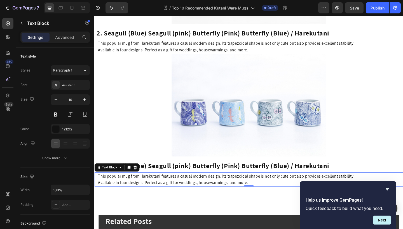
click at [184, 63] on img at bounding box center [262, 114] width 168 height 112
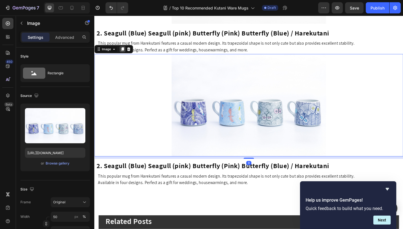
click at [123, 53] on icon at bounding box center [124, 52] width 4 height 4
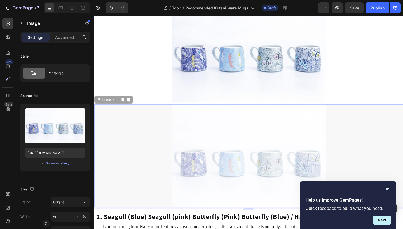
scroll to position [450, 0]
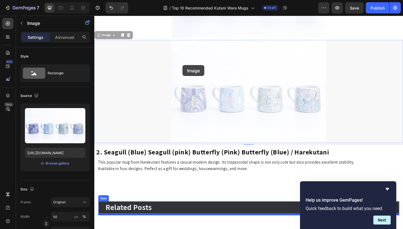
drag, startPoint x: 105, startPoint y: 165, endPoint x: 484, endPoint y: 203, distance: 380.5
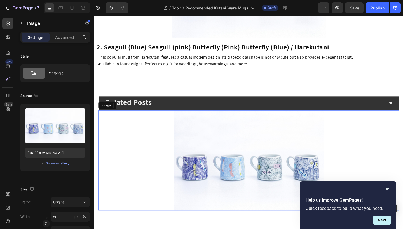
scroll to position [485, 0]
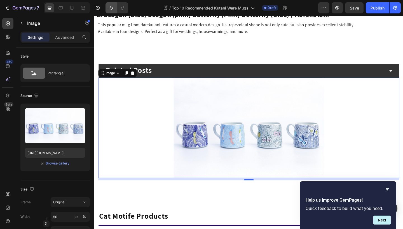
click at [110, 8] on icon "Undo/Redo" at bounding box center [111, 8] width 6 height 6
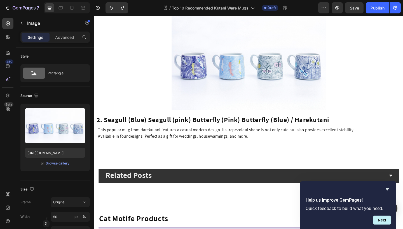
scroll to position [467, 0]
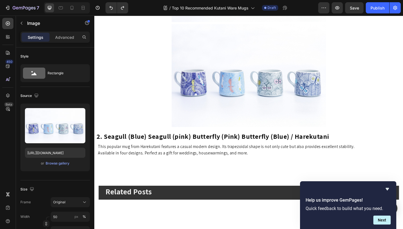
click at [229, 85] on img at bounding box center [262, 81] width 168 height 112
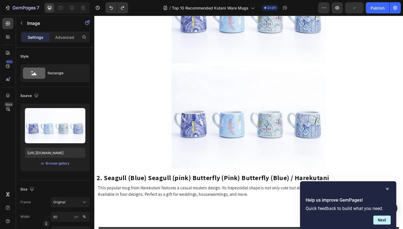
click at [386, 190] on icon "Hide survey" at bounding box center [387, 189] width 7 height 7
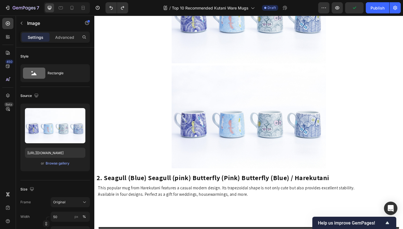
click at [227, 82] on img at bounding box center [262, 126] width 168 height 112
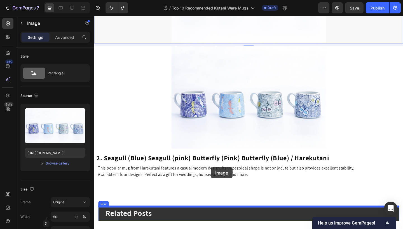
scroll to position [469, 0]
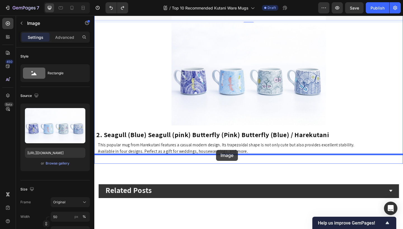
drag, startPoint x: 101, startPoint y: 31, endPoint x: 226, endPoint y: 162, distance: 181.4
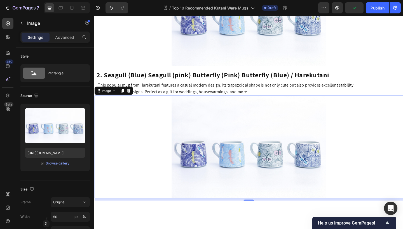
scroll to position [427, 0]
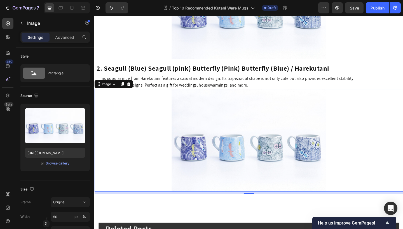
click at [213, 160] on img at bounding box center [262, 152] width 168 height 112
click at [241, 134] on img at bounding box center [262, 152] width 168 height 112
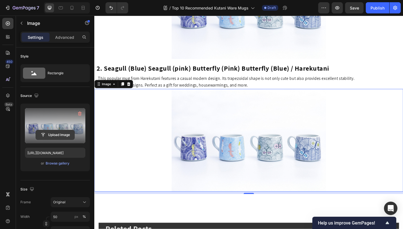
click at [55, 134] on input "file" at bounding box center [55, 135] width 39 height 10
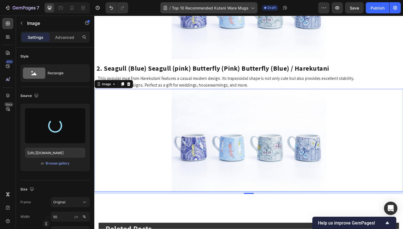
type input "[URL][DOMAIN_NAME]"
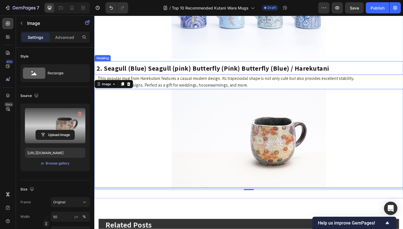
click at [124, 72] on strong "2. Seagull (Blue) Seagull (pink) Butterfly (Pink) Butterfly (Blue) / Harekutani" at bounding box center [222, 73] width 253 height 10
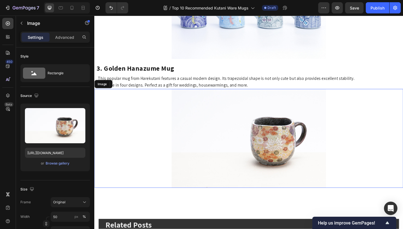
click at [251, 139] on img at bounding box center [262, 149] width 168 height 107
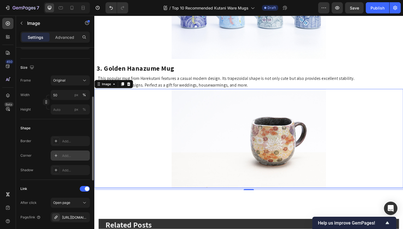
scroll to position [122, 0]
click at [55, 218] on icon at bounding box center [55, 217] width 3 height 3
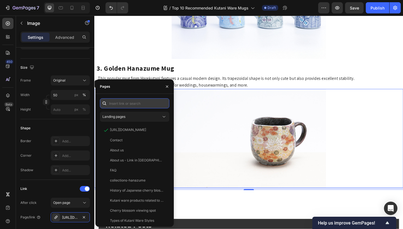
click at [142, 105] on input "text" at bounding box center [134, 103] width 69 height 10
paste input "[URL][DOMAIN_NAME]"
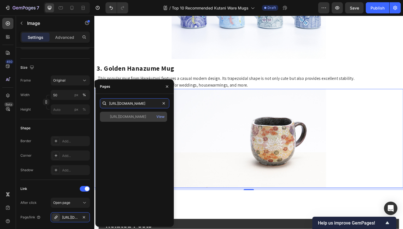
type input "[URL][DOMAIN_NAME]"
click at [136, 122] on div "https://linkinjapan.com/collections/all/products/kutani-golden-hanazume-coffee-…" at bounding box center [133, 117] width 67 height 10
click at [161, 117] on div "View" at bounding box center [160, 116] width 8 height 5
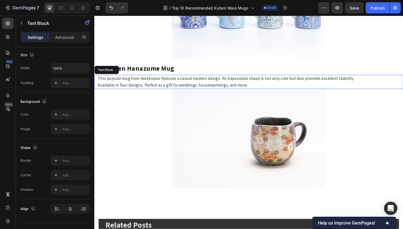
click at [222, 84] on p "This popular mug from Harekutani features a casual modern design. Its trapezoid…" at bounding box center [263, 88] width 331 height 14
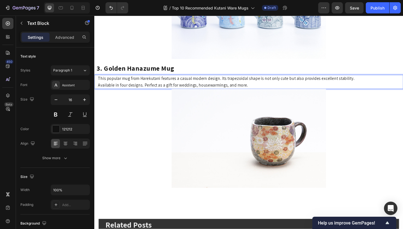
click at [262, 91] on p "This popular mug from Harekutani features a casual modern design. Its trapezoid…" at bounding box center [263, 88] width 331 height 14
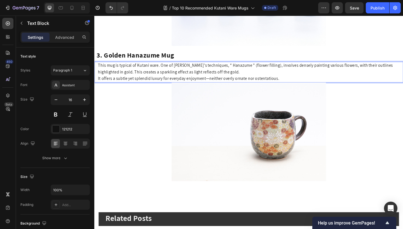
scroll to position [466, 0]
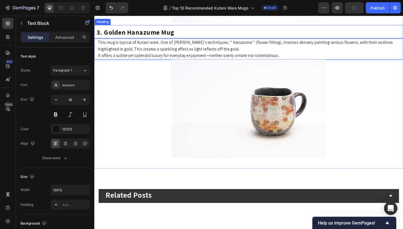
click at [111, 38] on strong "3. Golden Hanazume Mug" at bounding box center [138, 34] width 84 height 10
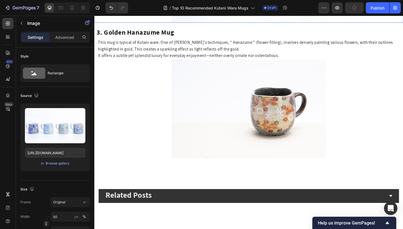
scroll to position [427, 0]
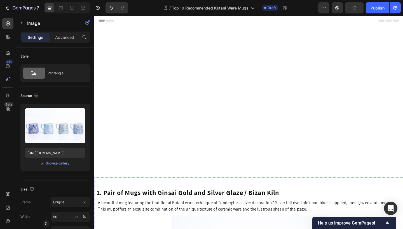
scroll to position [427, 0]
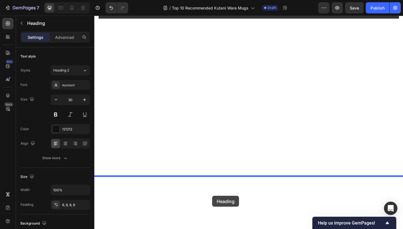
scroll to position [468, 0]
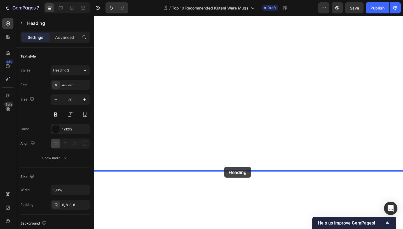
drag, startPoint x: 107, startPoint y: 75, endPoint x: 235, endPoint y: 180, distance: 166.7
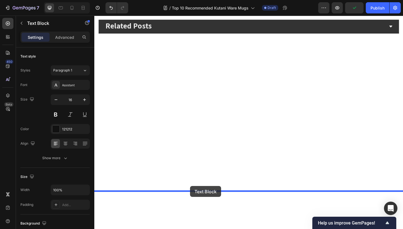
drag, startPoint x: 112, startPoint y: 54, endPoint x: 198, endPoint y: 201, distance: 170.8
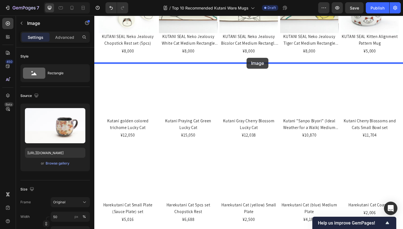
scroll to position [705, 0]
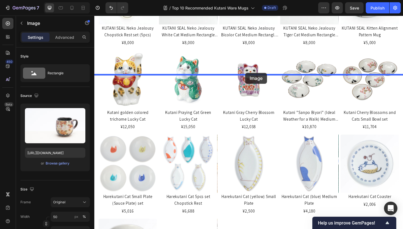
drag, startPoint x: 108, startPoint y: 165, endPoint x: 258, endPoint y: 78, distance: 173.9
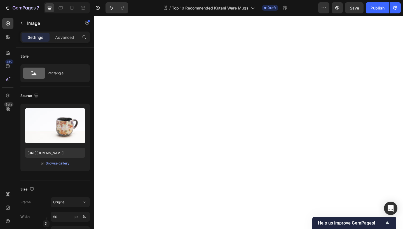
scroll to position [569, 0]
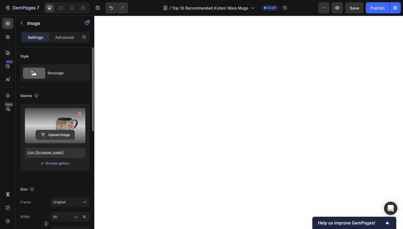
click at [67, 131] on input "file" at bounding box center [55, 135] width 39 height 10
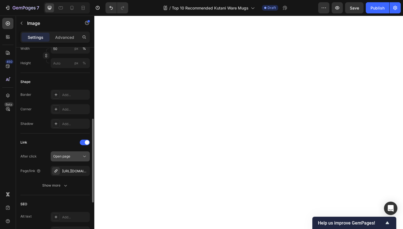
scroll to position [173, 0]
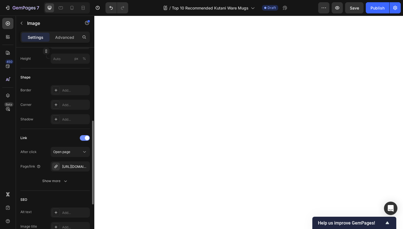
click at [81, 139] on div at bounding box center [85, 138] width 10 height 6
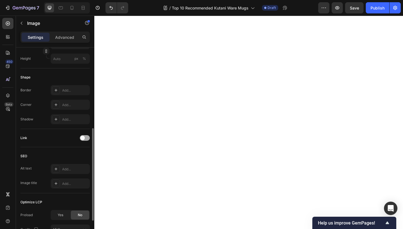
type input "[URL][DOMAIN_NAME]"
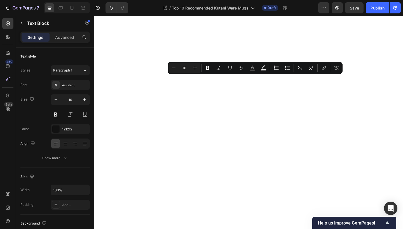
drag, startPoint x: 99, startPoint y: 86, endPoint x: 314, endPoint y: 97, distance: 215.3
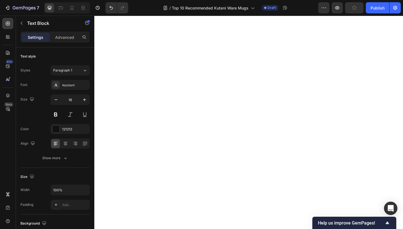
scroll to position [497, 0]
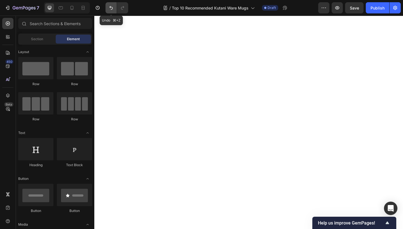
click at [109, 9] on icon "Undo/Redo" at bounding box center [111, 8] width 6 height 6
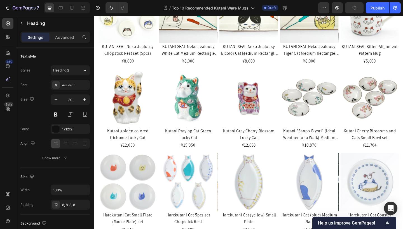
scroll to position [581, 0]
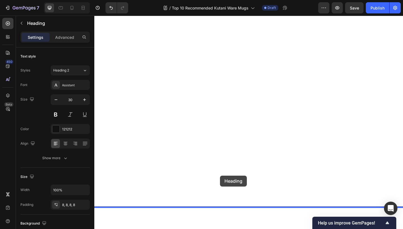
drag, startPoint x: 111, startPoint y: 67, endPoint x: 231, endPoint y: 190, distance: 171.2
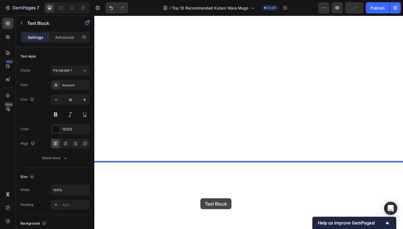
scroll to position [635, 0]
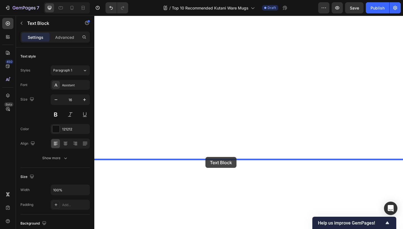
drag, startPoint x: 109, startPoint y: 70, endPoint x: 215, endPoint y: 170, distance: 146.0
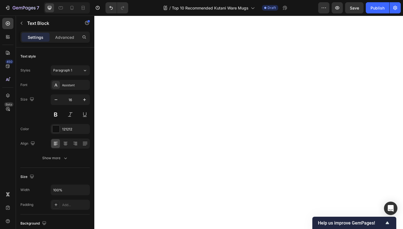
scroll to position [619, 0]
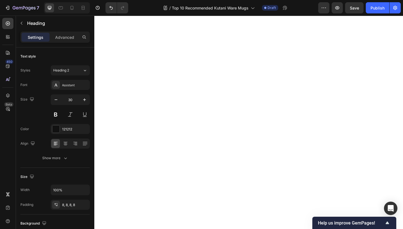
drag, startPoint x: 259, startPoint y: 173, endPoint x: 259, endPoint y: 169, distance: 3.9
drag, startPoint x: 263, startPoint y: 174, endPoint x: 268, endPoint y: 164, distance: 11.0
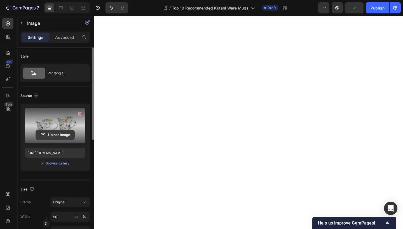
click at [54, 133] on input "file" at bounding box center [55, 135] width 39 height 10
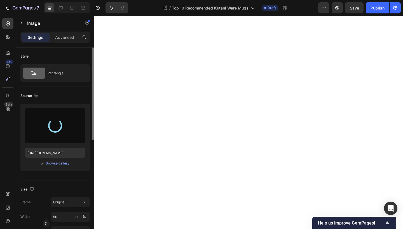
type input "[URL][DOMAIN_NAME]"
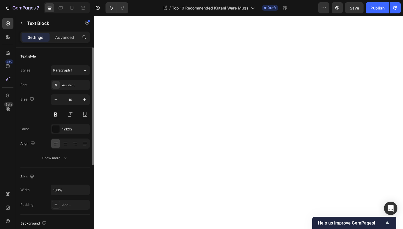
drag, startPoint x: 331, startPoint y: 110, endPoint x: 100, endPoint y: 101, distance: 231.1
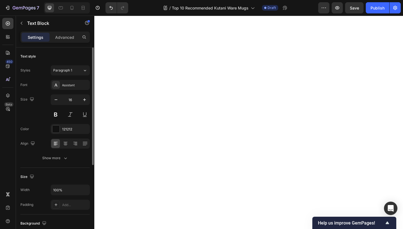
drag, startPoint x: 264, startPoint y: 125, endPoint x: 265, endPoint y: 121, distance: 4.5
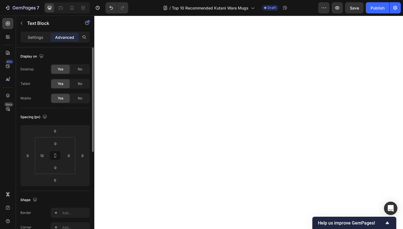
scroll to position [740, 0]
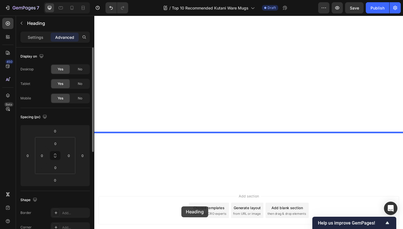
scroll to position [801, 0]
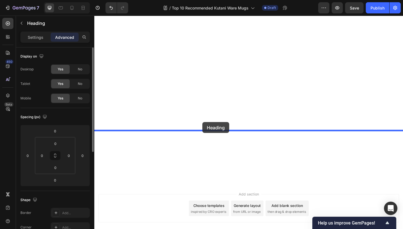
drag, startPoint x: 105, startPoint y: 72, endPoint x: 212, endPoint y: 132, distance: 121.9
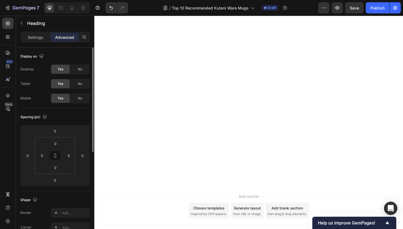
type input "9"
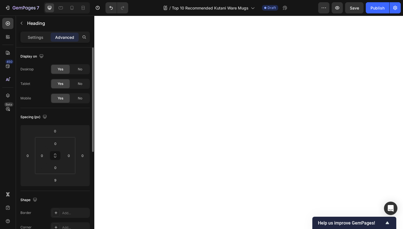
scroll to position [727, 0]
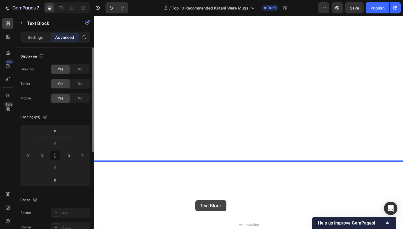
scroll to position [799, 0]
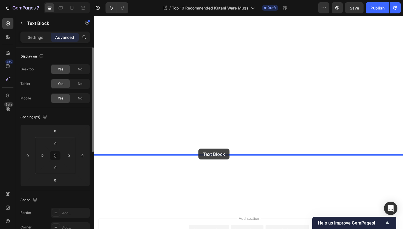
drag, startPoint x: 114, startPoint y: 81, endPoint x: 207, endPoint y: 160, distance: 123.2
type input "9"
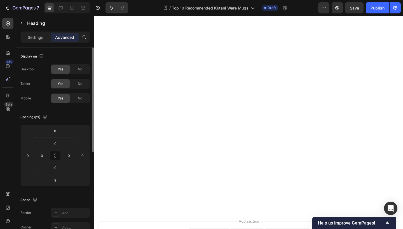
drag, startPoint x: 262, startPoint y: 144, endPoint x: 263, endPoint y: 136, distance: 8.2
type input "0"
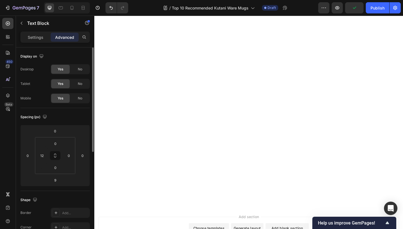
drag, startPoint x: 261, startPoint y: 167, endPoint x: 264, endPoint y: 155, distance: 12.4
type input "0"
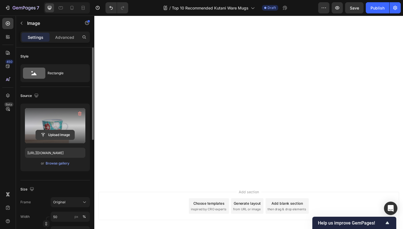
click at [53, 136] on input "file" at bounding box center [55, 135] width 39 height 10
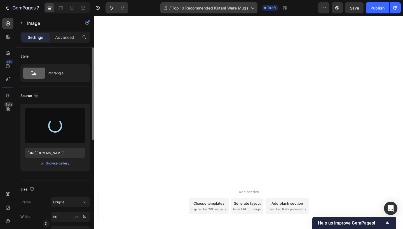
type input "[URL][DOMAIN_NAME]"
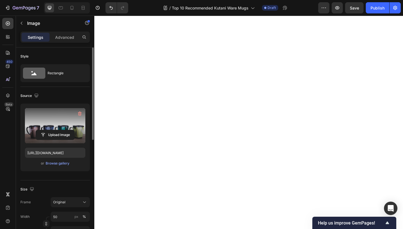
scroll to position [850, 0]
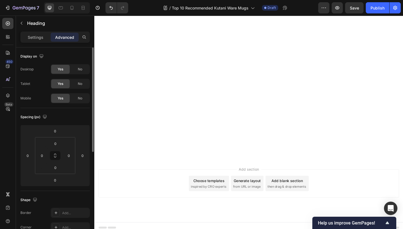
drag, startPoint x: 133, startPoint y: 84, endPoint x: 213, endPoint y: 83, distance: 80.0
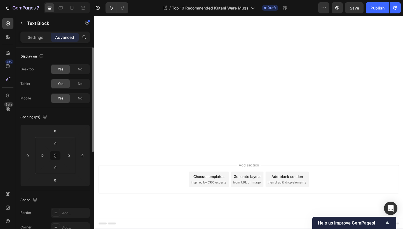
scroll to position [878, 0]
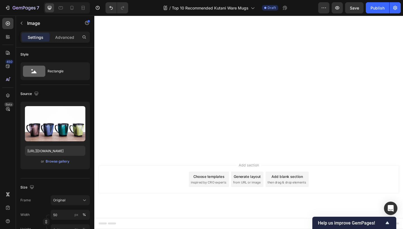
scroll to position [0, 0]
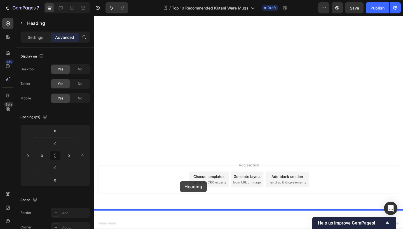
drag, startPoint x: 114, startPoint y: 59, endPoint x: 188, endPoint y: 195, distance: 155.1
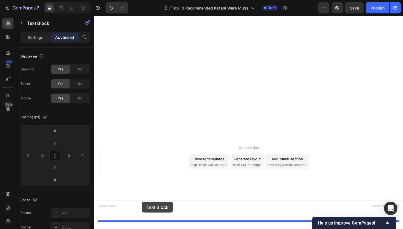
scroll to position [929, 0]
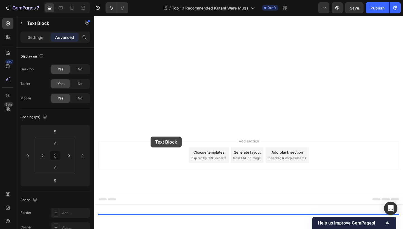
drag, startPoint x: 114, startPoint y: 79, endPoint x: 167, endPoint y: 112, distance: 62.2
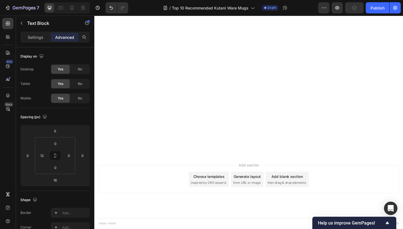
scroll to position [943, 0]
click at [116, 8] on button "Undo/Redo" at bounding box center [110, 7] width 11 height 11
type input "0"
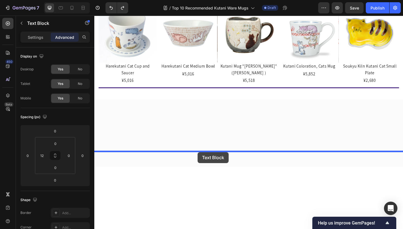
scroll to position [945, 0]
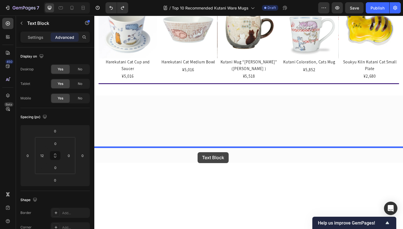
drag, startPoint x: 108, startPoint y: 33, endPoint x: 206, endPoint y: 164, distance: 164.2
type input "9"
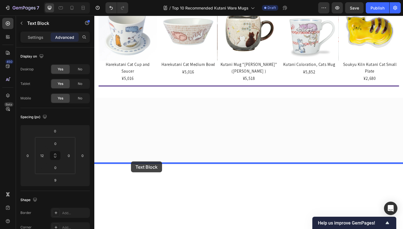
drag, startPoint x: 109, startPoint y: 134, endPoint x: 134, endPoint y: 174, distance: 47.6
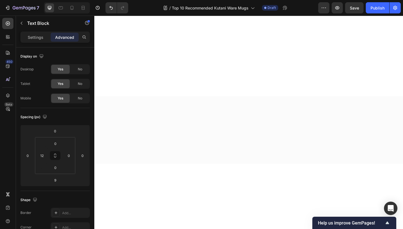
scroll to position [898, 0]
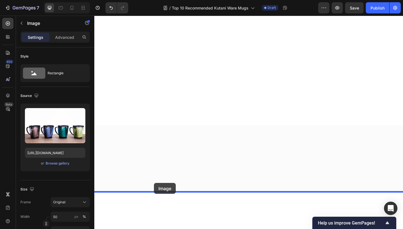
drag, startPoint x: 107, startPoint y: 46, endPoint x: 159, endPoint y: 198, distance: 160.3
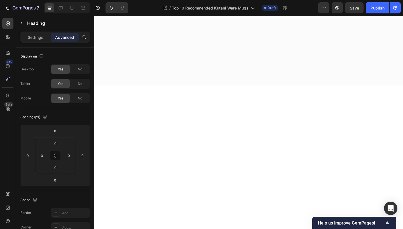
drag, startPoint x: 261, startPoint y: 88, endPoint x: 262, endPoint y: 82, distance: 6.9
type input "0"
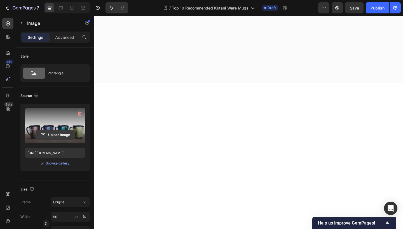
click at [54, 137] on input "file" at bounding box center [55, 135] width 39 height 10
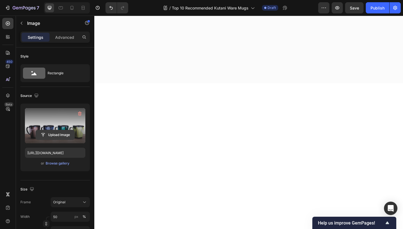
click at [55, 137] on input "file" at bounding box center [55, 135] width 39 height 10
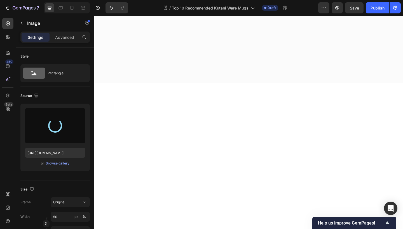
type input "[URL][DOMAIN_NAME]"
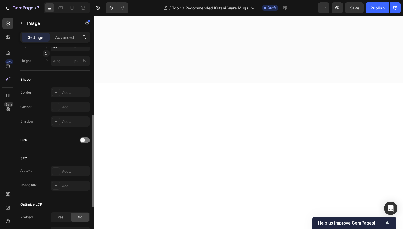
scroll to position [191, 0]
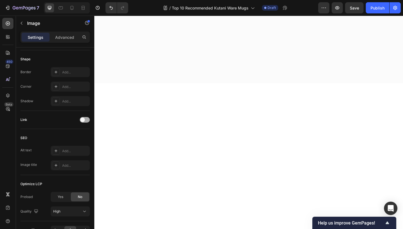
click at [87, 122] on div at bounding box center [85, 120] width 10 height 6
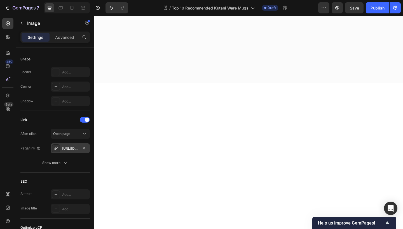
click at [67, 148] on div "[URL][DOMAIN_NAME]" at bounding box center [70, 148] width 16 height 5
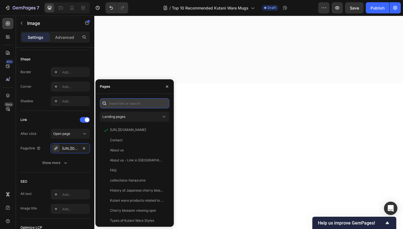
click at [113, 106] on input "text" at bounding box center [134, 103] width 69 height 10
paste input "[URL][DOMAIN_NAME]"
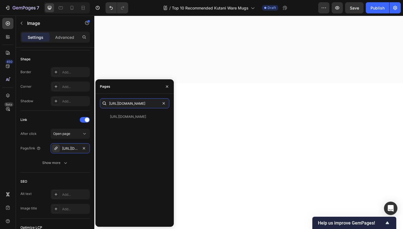
type input "[URL][DOMAIN_NAME]"
click at [138, 137] on div "[URL][DOMAIN_NAME] View" at bounding box center [134, 167] width 69 height 111
click at [163, 117] on div "View" at bounding box center [160, 116] width 8 height 5
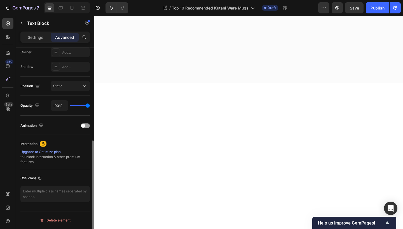
scroll to position [0, 0]
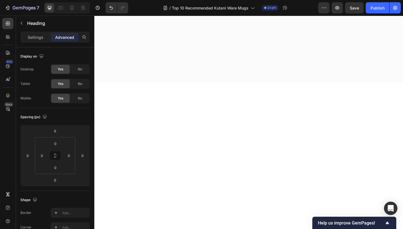
drag, startPoint x: 100, startPoint y: 69, endPoint x: 354, endPoint y: 88, distance: 254.1
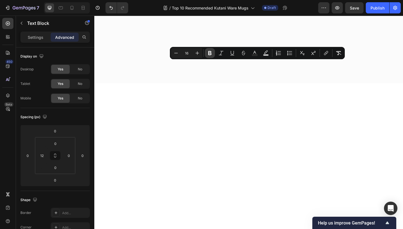
click at [209, 50] on button "Bold" at bounding box center [210, 53] width 10 height 10
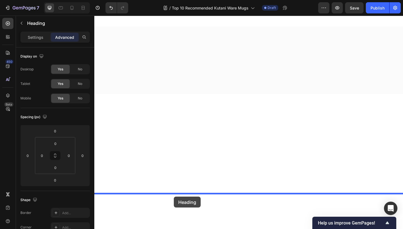
scroll to position [1069, 0]
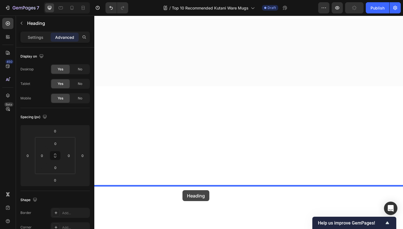
drag, startPoint x: 111, startPoint y: 67, endPoint x: 190, endPoint y: 206, distance: 159.9
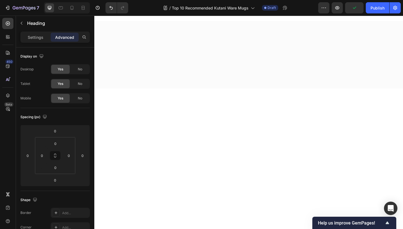
type input "9"
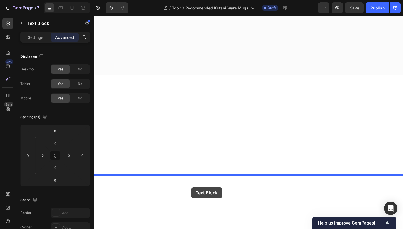
scroll to position [1087, 0]
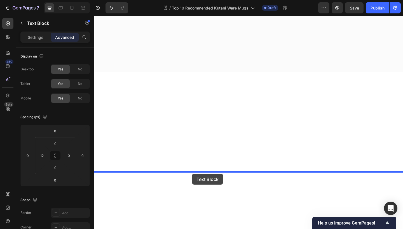
drag, startPoint x: 112, startPoint y: 36, endPoint x: 200, endPoint y: 188, distance: 175.8
type input "9"
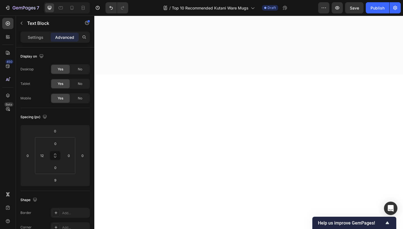
drag, startPoint x: 260, startPoint y: 164, endPoint x: 260, endPoint y: 156, distance: 7.5
type input "0"
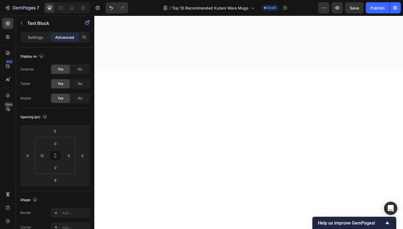
drag, startPoint x: 264, startPoint y: 185, endPoint x: 265, endPoint y: 178, distance: 7.3
type input "0"
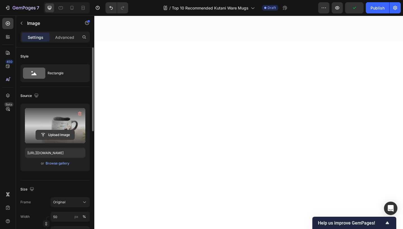
click at [50, 137] on input "file" at bounding box center [55, 135] width 39 height 10
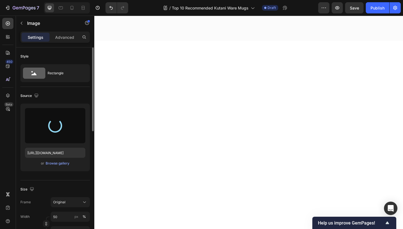
type input "[URL][DOMAIN_NAME]"
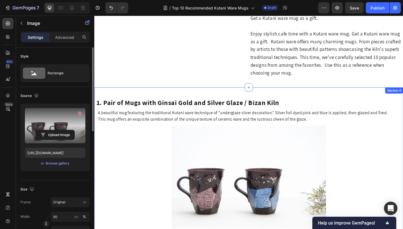
scroll to position [209, 0]
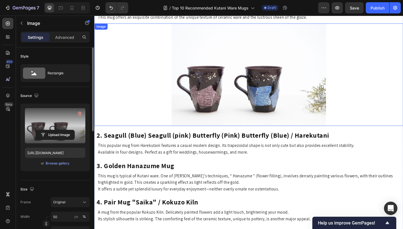
click at [240, 85] on img at bounding box center [262, 80] width 168 height 112
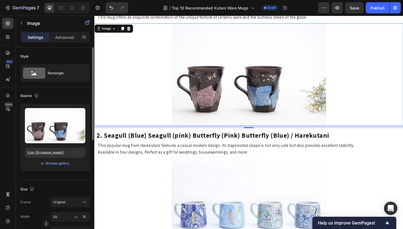
click at [273, 77] on img at bounding box center [262, 80] width 168 height 112
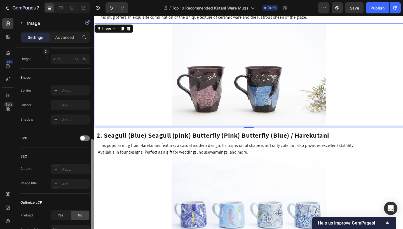
scroll to position [180, 0]
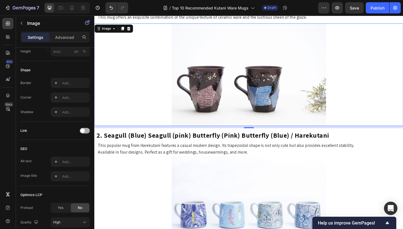
click at [89, 132] on div at bounding box center [85, 131] width 10 height 6
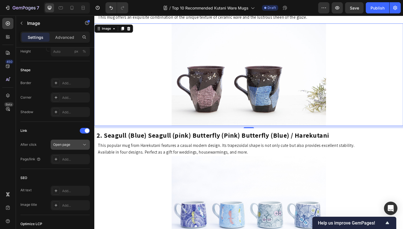
click at [63, 146] on span "Open page" at bounding box center [61, 145] width 17 height 4
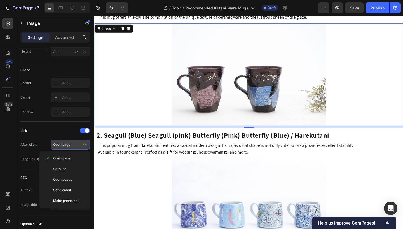
click at [63, 146] on span "Open page" at bounding box center [61, 145] width 17 height 4
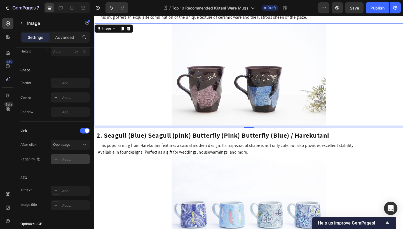
click at [69, 159] on div "Add..." at bounding box center [75, 159] width 26 height 5
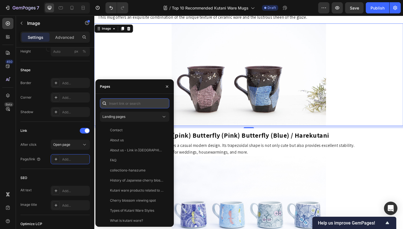
click at [126, 102] on input "text" at bounding box center [134, 103] width 69 height 10
paste input "[URL][DOMAIN_NAME]"
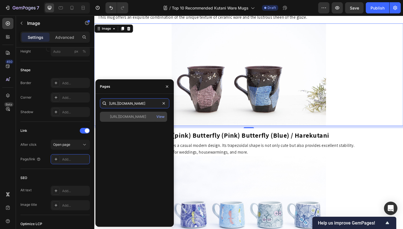
type input "[URL][DOMAIN_NAME]"
click at [134, 117] on div "[URL][DOMAIN_NAME]" at bounding box center [128, 116] width 36 height 5
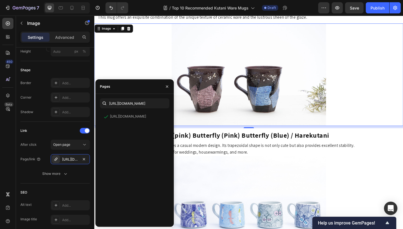
click at [145, 69] on link at bounding box center [262, 80] width 336 height 112
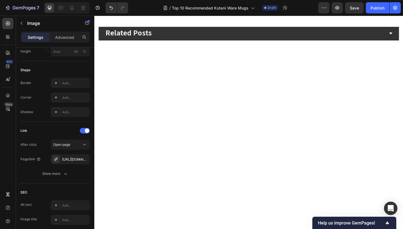
scroll to position [1190, 0]
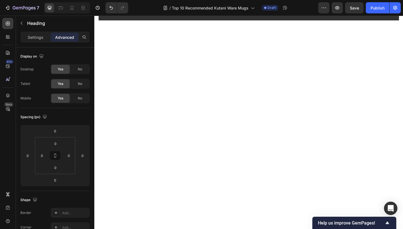
scroll to position [1185, 0]
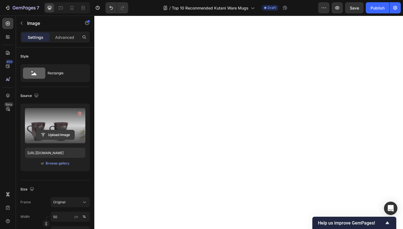
click at [66, 134] on input "file" at bounding box center [55, 135] width 39 height 10
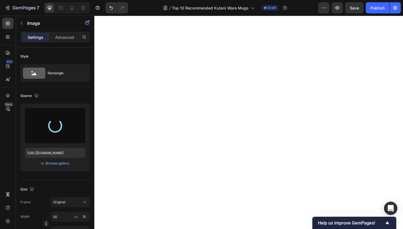
type input "[URL][DOMAIN_NAME]"
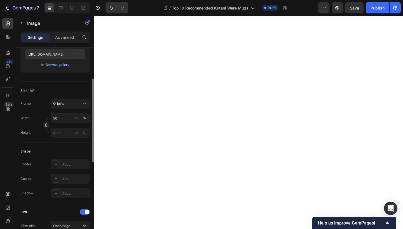
scroll to position [127, 0]
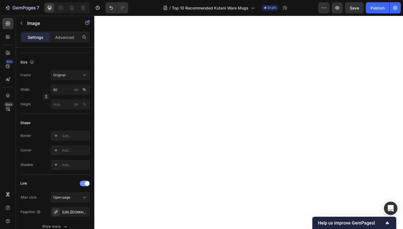
click at [81, 185] on div at bounding box center [85, 184] width 10 height 6
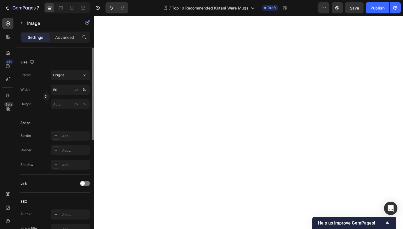
scroll to position [0, 0]
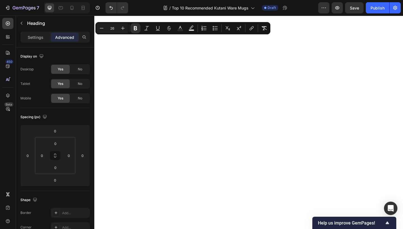
drag, startPoint x: 11, startPoint y: 27, endPoint x: 46, endPoint y: 25, distance: 35.0
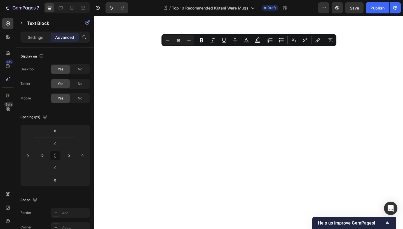
drag, startPoint x: 247, startPoint y: 68, endPoint x: 104, endPoint y: 49, distance: 143.7
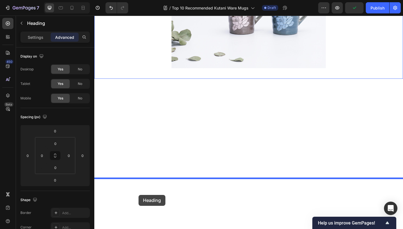
scroll to position [1234, 0]
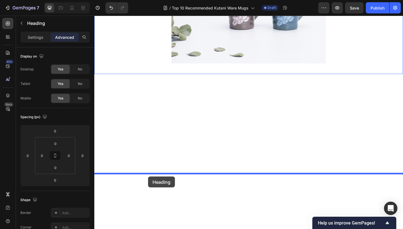
drag, startPoint x: 105, startPoint y: 48, endPoint x: 153, endPoint y: 191, distance: 151.0
type input "9"
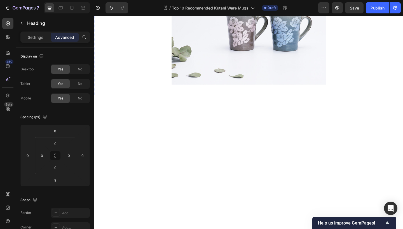
scroll to position [1214, 0]
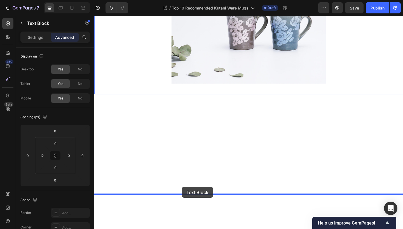
drag, startPoint x: 111, startPoint y: 52, endPoint x: 190, endPoint y: 202, distance: 169.3
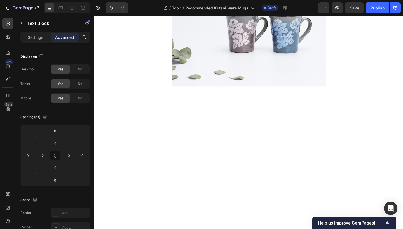
type input "9"
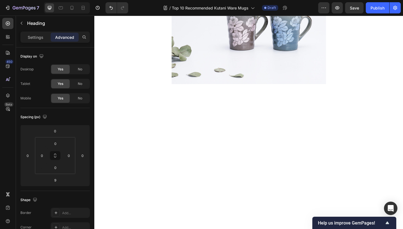
drag, startPoint x: 260, startPoint y: 188, endPoint x: 263, endPoint y: 175, distance: 12.8
type input "0"
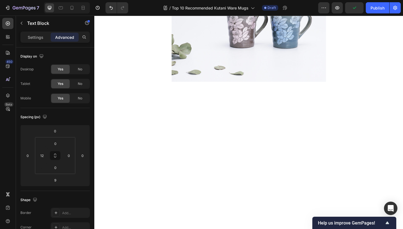
drag, startPoint x: 260, startPoint y: 209, endPoint x: 261, endPoint y: 201, distance: 8.2
type input "0"
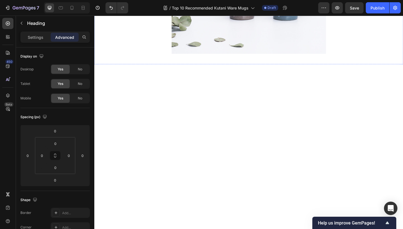
scroll to position [1348, 0]
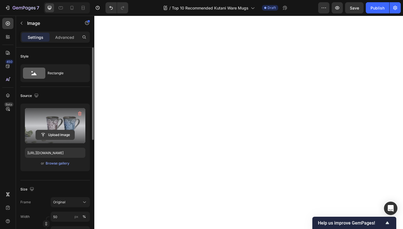
click at [46, 136] on input "file" at bounding box center [55, 135] width 39 height 10
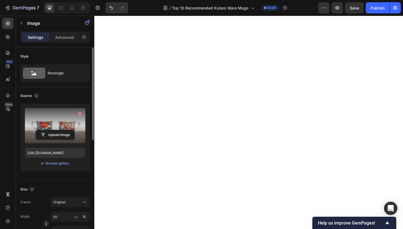
type input "[URL][DOMAIN_NAME]"
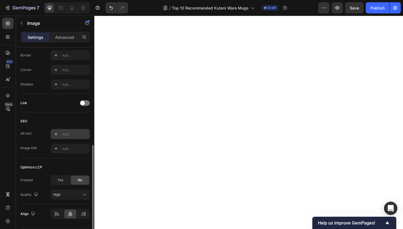
scroll to position [213, 0]
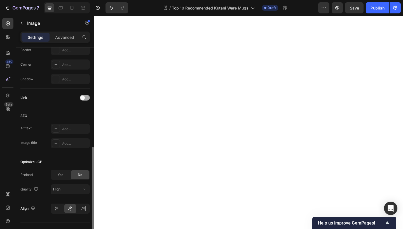
click at [86, 98] on div at bounding box center [85, 98] width 10 height 6
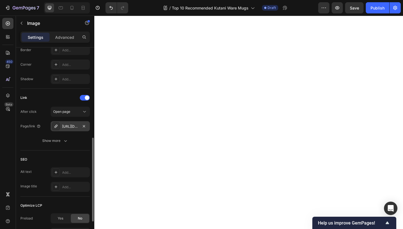
click at [74, 126] on div "[URL][DOMAIN_NAME]" at bounding box center [70, 126] width 16 height 5
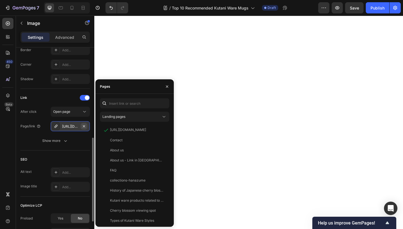
click at [82, 128] on icon "button" at bounding box center [84, 126] width 4 height 4
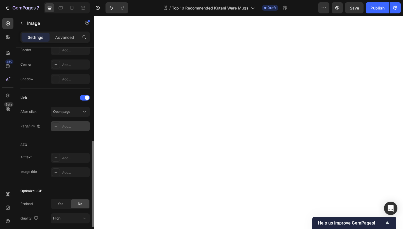
click at [77, 127] on div "Add..." at bounding box center [75, 126] width 26 height 5
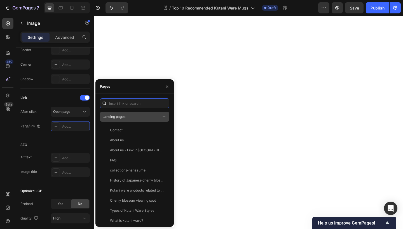
paste input "[URL][DOMAIN_NAME]"
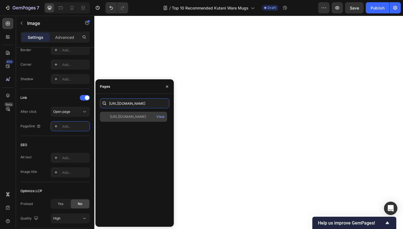
type input "[URL][DOMAIN_NAME]"
click at [138, 118] on div "[URL][DOMAIN_NAME]" at bounding box center [128, 116] width 36 height 5
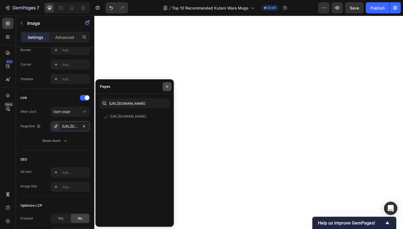
click at [167, 88] on icon "button" at bounding box center [167, 86] width 4 height 4
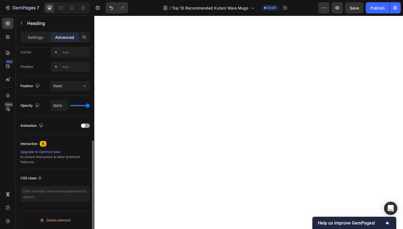
scroll to position [0, 0]
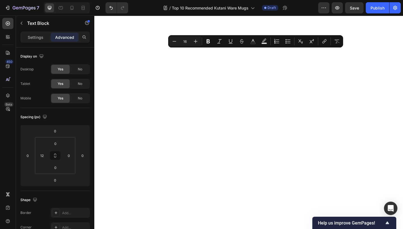
drag, startPoint x: 252, startPoint y: 68, endPoint x: 133, endPoint y: 46, distance: 121.6
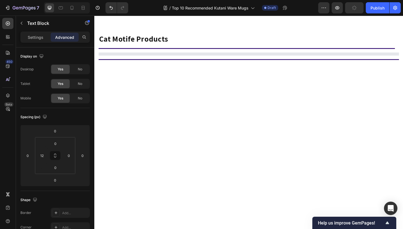
drag, startPoint x: 147, startPoint y: 63, endPoint x: 205, endPoint y: 77, distance: 59.5
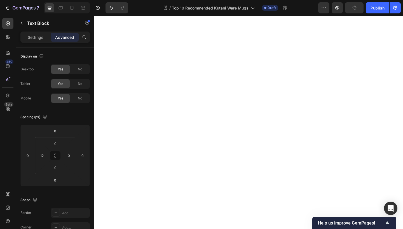
scroll to position [1208, 0]
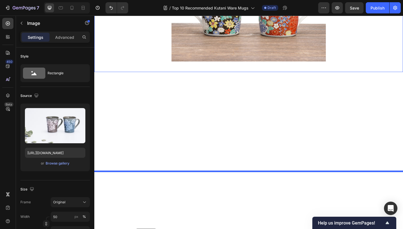
scroll to position [1437, 0]
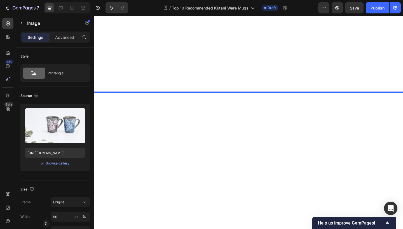
drag, startPoint x: 106, startPoint y: 172, endPoint x: 157, endPoint y: 158, distance: 53.5
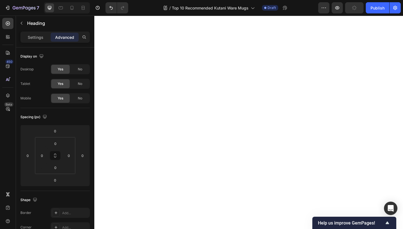
scroll to position [1311, 0]
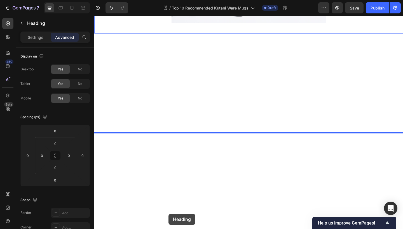
scroll to position [1446, 0]
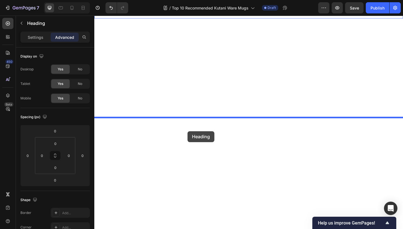
drag, startPoint x: 107, startPoint y: 86, endPoint x: 195, endPoint y: 141, distance: 104.3
type input "9"
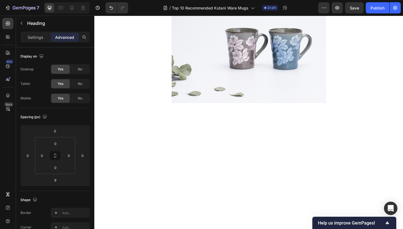
scroll to position [1343, 0]
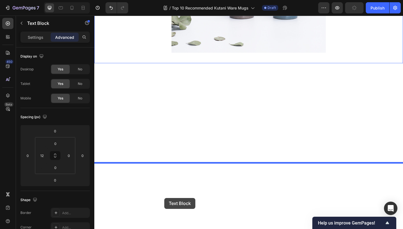
scroll to position [1403, 0]
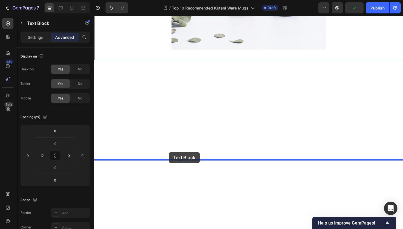
drag, startPoint x: 112, startPoint y: 74, endPoint x: 175, endPoint y: 164, distance: 110.1
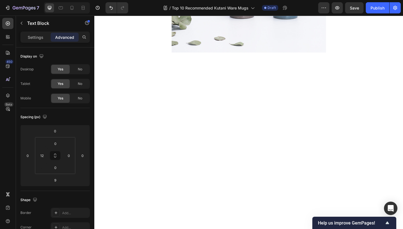
drag, startPoint x: 261, startPoint y: 173, endPoint x: 261, endPoint y: 169, distance: 4.2
drag, startPoint x: 261, startPoint y: 174, endPoint x: 261, endPoint y: 168, distance: 6.7
type input "0"
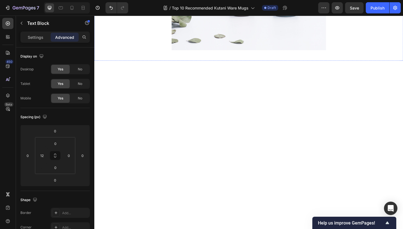
drag, startPoint x: 261, startPoint y: 150, endPoint x: 260, endPoint y: 140, distance: 10.1
type input "0"
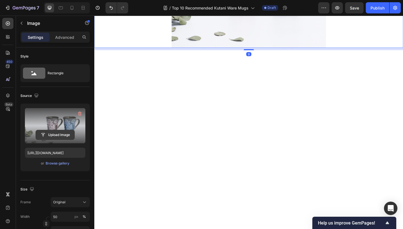
click at [52, 134] on input "file" at bounding box center [55, 135] width 39 height 10
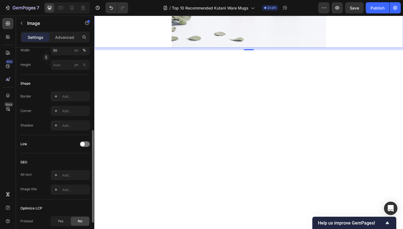
scroll to position [171, 0]
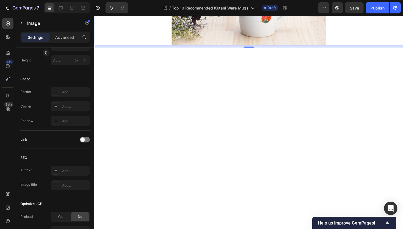
type input "[URL][DOMAIN_NAME]"
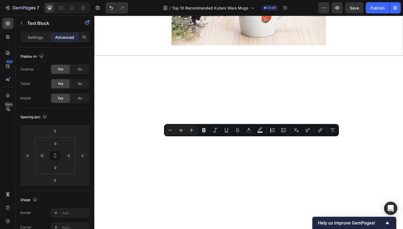
drag, startPoint x: 224, startPoint y: 166, endPoint x: 141, endPoint y: 144, distance: 85.7
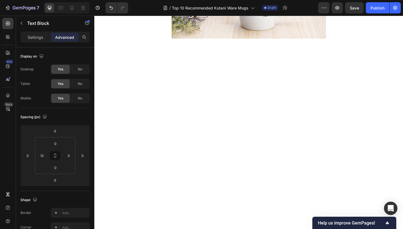
scroll to position [1458, 0]
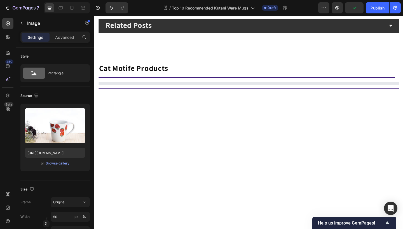
scroll to position [1499, 0]
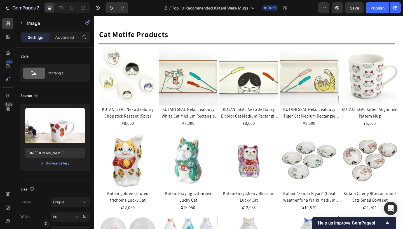
drag, startPoint x: 262, startPoint y: 178, endPoint x: 262, endPoint y: 182, distance: 4.2
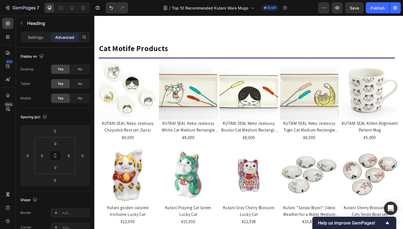
drag, startPoint x: 125, startPoint y: 77, endPoint x: 115, endPoint y: 75, distance: 9.7
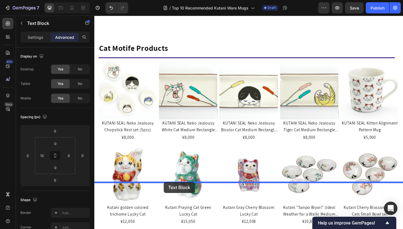
drag, startPoint x: 112, startPoint y: 47, endPoint x: 170, endPoint y: 197, distance: 160.7
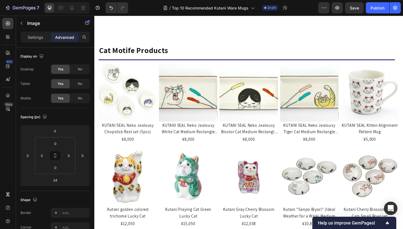
type input "31"
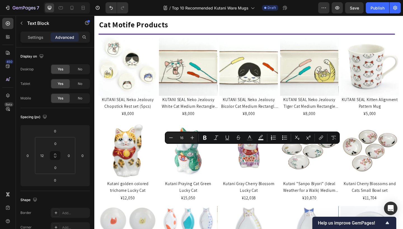
drag, startPoint x: 99, startPoint y: 159, endPoint x: 368, endPoint y: 181, distance: 270.1
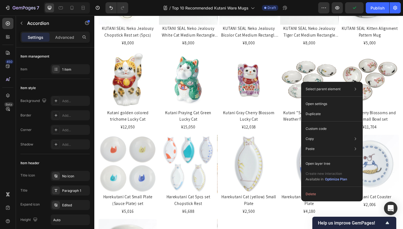
scroll to position [1743, 0]
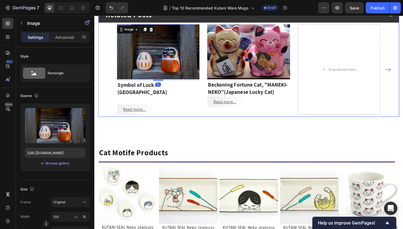
scroll to position [1655, 0]
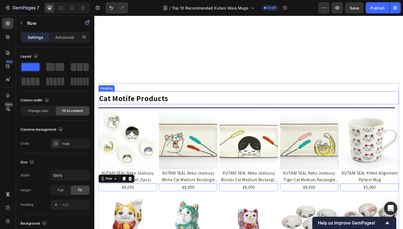
click at [152, 109] on span "Cat Motife Products" at bounding box center [136, 105] width 75 height 11
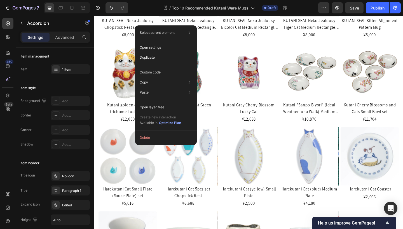
scroll to position [1603, 0]
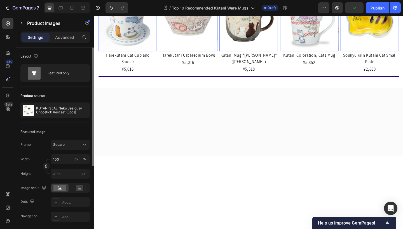
click at [38, 96] on div "Product source" at bounding box center [32, 95] width 24 height 5
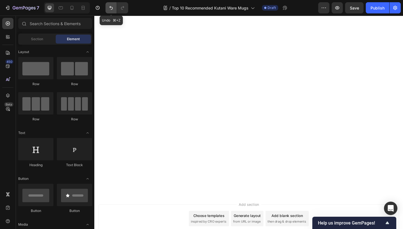
click at [110, 7] on icon "Undo/Redo" at bounding box center [110, 8] width 3 height 4
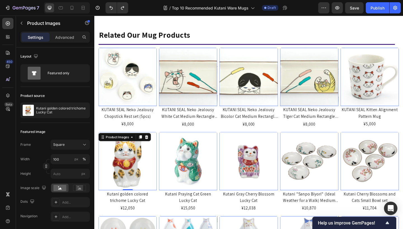
click at [37, 38] on p "Settings" at bounding box center [36, 37] width 16 height 6
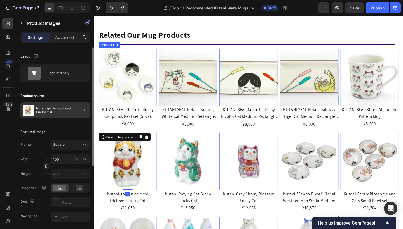
scroll to position [1724, 0]
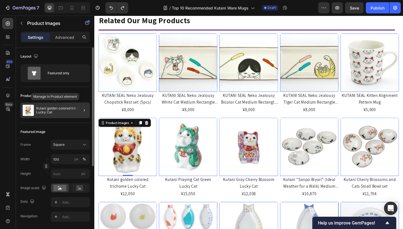
click at [58, 114] on p "Kutani golden colored trichome Lucky Cat" at bounding box center [61, 111] width 51 height 8
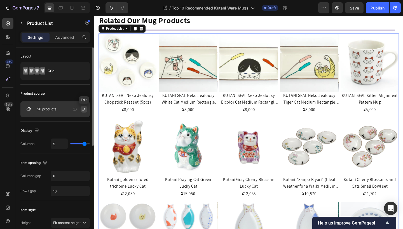
click at [84, 110] on icon "button" at bounding box center [83, 109] width 3 height 3
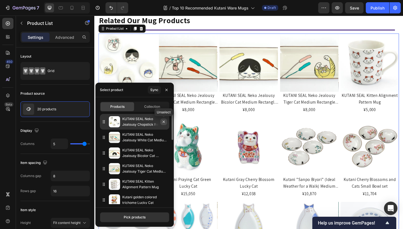
click at [164, 123] on icon "button" at bounding box center [163, 122] width 4 height 4
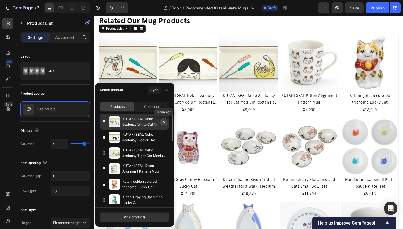
click at [164, 122] on icon "button" at bounding box center [163, 122] width 2 height 2
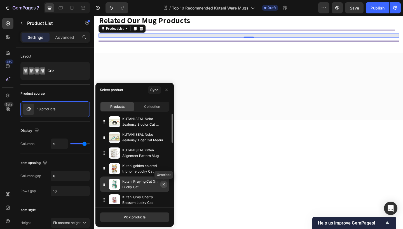
click at [162, 185] on icon "button" at bounding box center [163, 184] width 4 height 4
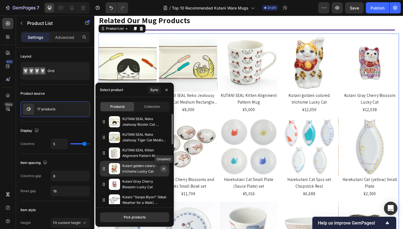
click at [163, 170] on icon "button" at bounding box center [163, 169] width 4 height 4
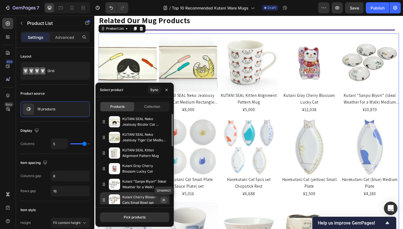
click at [164, 199] on icon "button" at bounding box center [163, 200] width 4 height 4
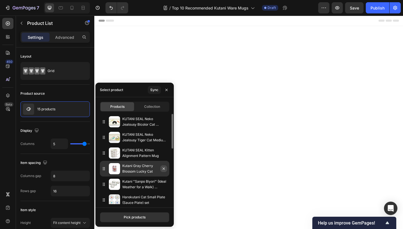
scroll to position [1724, 0]
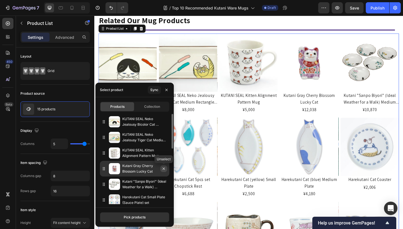
click at [165, 170] on icon "button" at bounding box center [163, 169] width 4 height 4
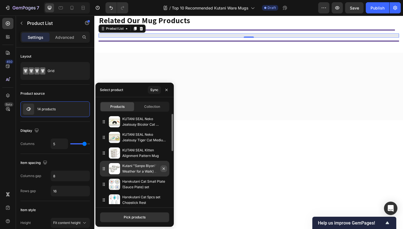
click at [163, 168] on icon "button" at bounding box center [163, 169] width 4 height 4
click at [163, 167] on icon "button" at bounding box center [163, 169] width 4 height 4
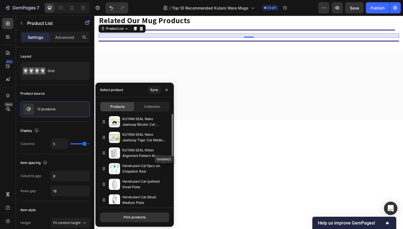
click at [0, 0] on icon "button" at bounding box center [0, 0] width 0 height 0
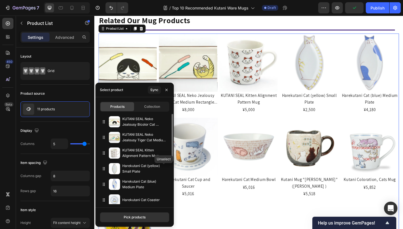
click at [0, 0] on icon "button" at bounding box center [0, 0] width 0 height 0
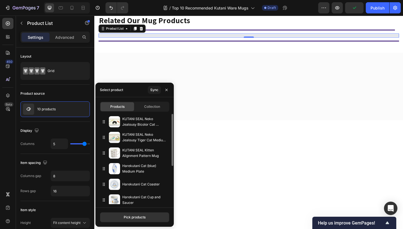
click at [0, 0] on icon "button" at bounding box center [0, 0] width 0 height 0
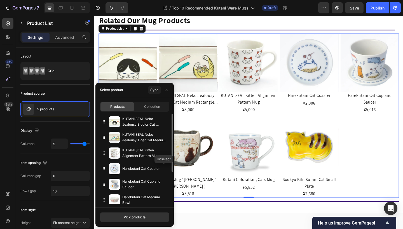
click at [0, 0] on icon "button" at bounding box center [0, 0] width 0 height 0
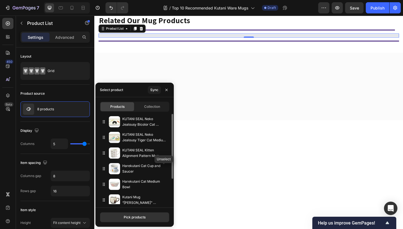
click at [0, 0] on icon "button" at bounding box center [0, 0] width 0 height 0
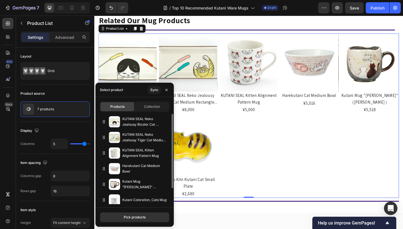
click at [0, 0] on icon "button" at bounding box center [0, 0] width 0 height 0
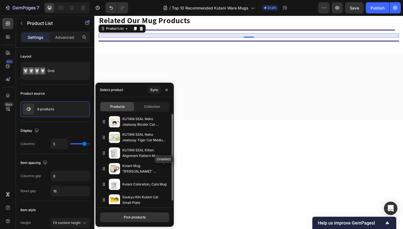
click at [0, 0] on icon "button" at bounding box center [0, 0] width 0 height 0
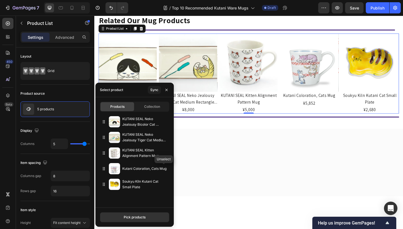
click at [0, 0] on icon "button" at bounding box center [0, 0] width 0 height 0
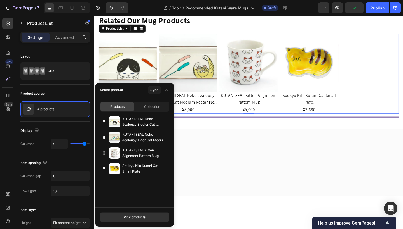
click at [0, 0] on icon "button" at bounding box center [0, 0] width 0 height 0
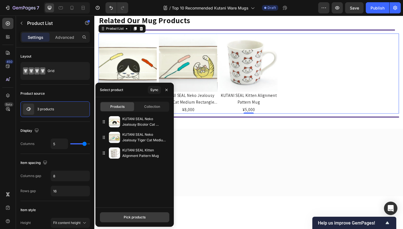
click at [139, 217] on div "Pick products" at bounding box center [135, 217] width 22 height 5
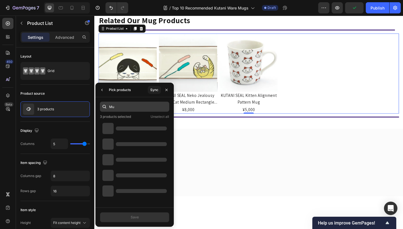
type input "M"
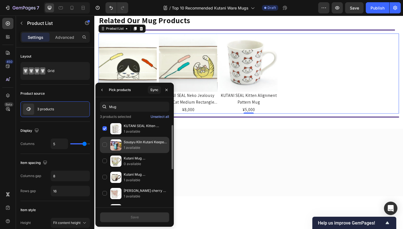
scroll to position [10, 0]
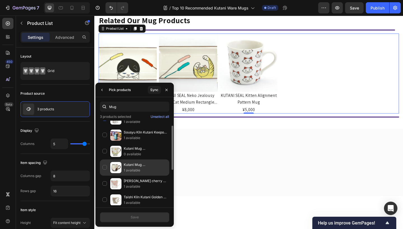
type input "Mug"
click at [103, 169] on div "Kutani Mug “Hidamari Iroe Yu” (Sunny Spot ) 1 available" at bounding box center [134, 168] width 69 height 16
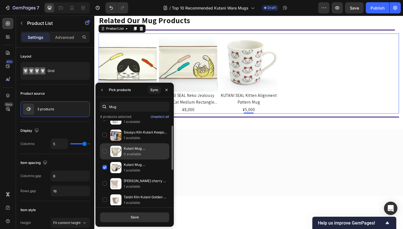
click at [106, 152] on div "Kutani Mug “Tsuki Usagi” (Moon Rabbit) 0 available" at bounding box center [134, 151] width 69 height 16
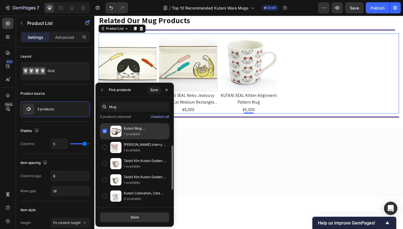
scroll to position [47, 0]
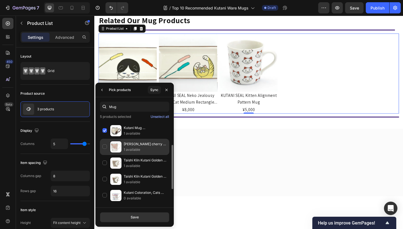
click at [104, 147] on div "Tomoko Nitta Kutani cherry blossom Mug 1 available" at bounding box center [134, 147] width 69 height 16
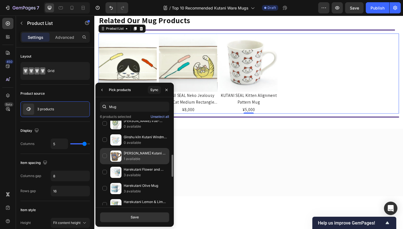
scroll to position [135, 0]
click at [104, 156] on div "Kinuyo Okada Kutani cherry blossom Mug 1 available" at bounding box center [134, 156] width 69 height 16
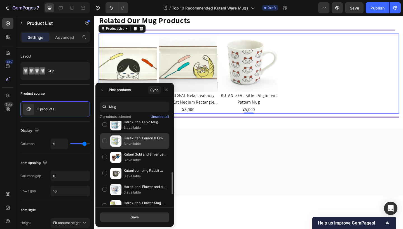
scroll to position [199, 0]
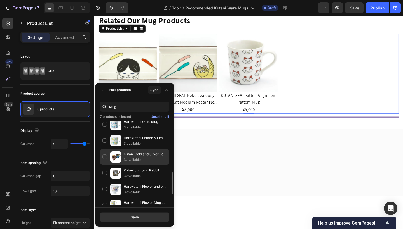
click at [104, 157] on div "Kutani Gold and Silver Leaf Mug Pair 3 available" at bounding box center [134, 157] width 69 height 16
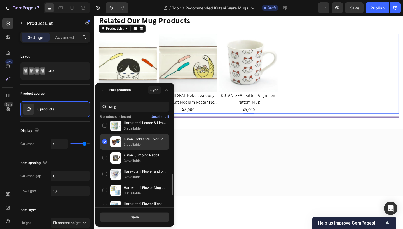
scroll to position [214, 0]
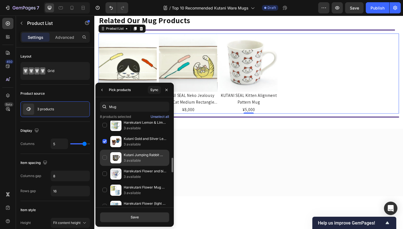
click at [105, 158] on div "Kutani Jumping Rabbit Mug 3 available" at bounding box center [134, 158] width 69 height 16
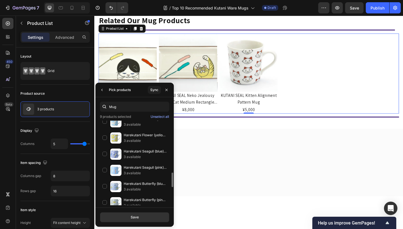
scroll to position [299, 0]
click at [105, 154] on div "Harekutani Seagull (blue) Mug 3 available" at bounding box center [134, 154] width 69 height 16
click at [105, 171] on div "Harekutani Seagull (pink) Mug 3 available" at bounding box center [134, 170] width 69 height 16
click at [103, 191] on div "Harekutani Butterfly (blue) Mug 3 available" at bounding box center [134, 187] width 69 height 16
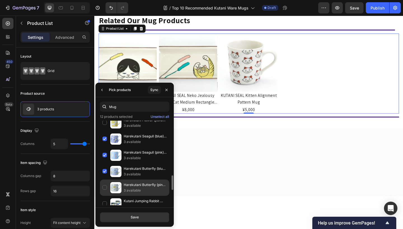
click at [103, 191] on div "Harekutani Butterfly (pink) Mug 3 available" at bounding box center [134, 188] width 69 height 16
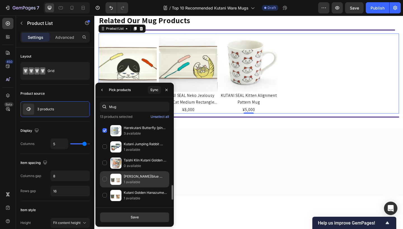
click at [104, 180] on div "Kutani Aochibu(blue dots) & Shirochibu(white dots) Harmony Mug Pair 1 available" at bounding box center [134, 179] width 69 height 16
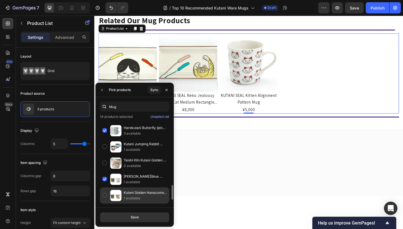
click at [104, 197] on div "Kutani Golden Hanazume Aochibu (blue dots) Mug Pair 1 available" at bounding box center [134, 196] width 69 height 16
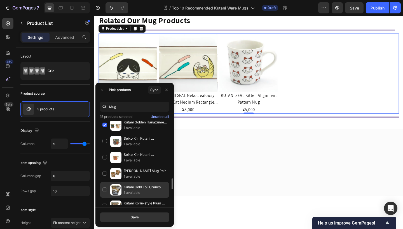
scroll to position [442, 0]
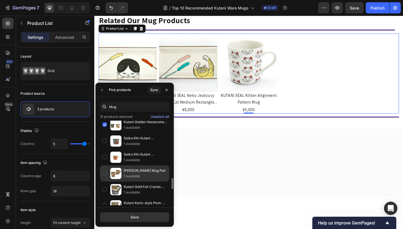
click at [106, 175] on div "Kutani Hanazume Mug Pair 1 available" at bounding box center [134, 174] width 69 height 16
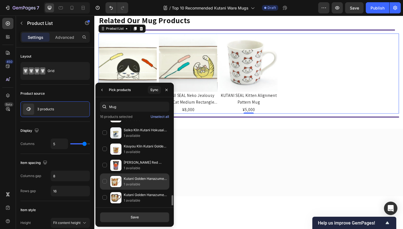
scroll to position [580, 0]
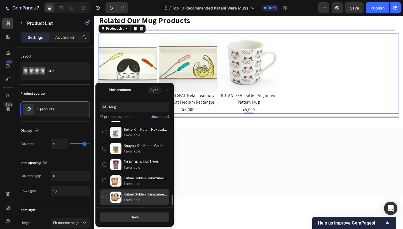
click at [105, 198] on div "Kutani Golden Hanazume Mug 1 available" at bounding box center [134, 197] width 69 height 16
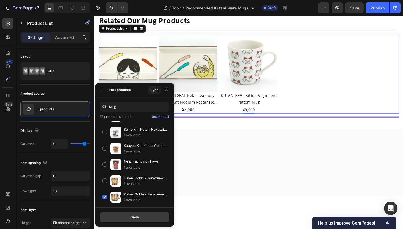
click at [135, 216] on div "Save" at bounding box center [135, 217] width 8 height 5
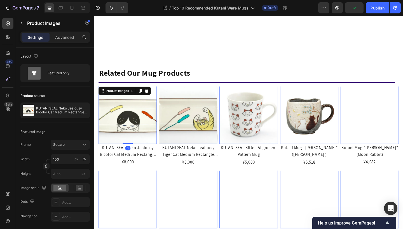
scroll to position [1659, 0]
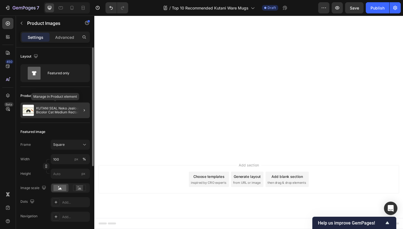
click at [70, 113] on p "KUTANI SEAL Neko Jealousy Bicolor Cat Medium Rectangle Plate" at bounding box center [61, 111] width 51 height 8
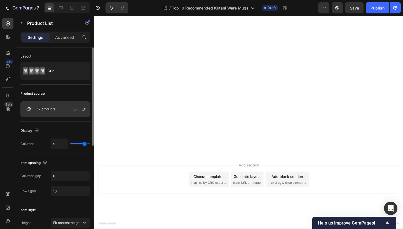
click at [55, 111] on p "17 products" at bounding box center [46, 109] width 18 height 4
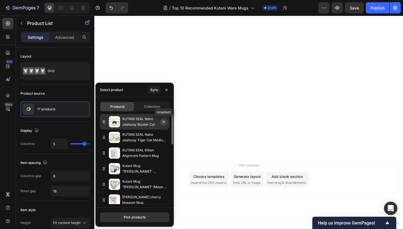
click at [164, 122] on icon "button" at bounding box center [163, 122] width 2 height 2
click at [164, 122] on icon "button" at bounding box center [163, 122] width 4 height 4
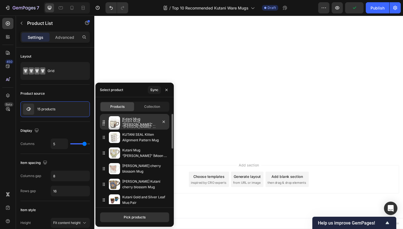
drag, startPoint x: 104, startPoint y: 139, endPoint x: 104, endPoint y: 125, distance: 13.4
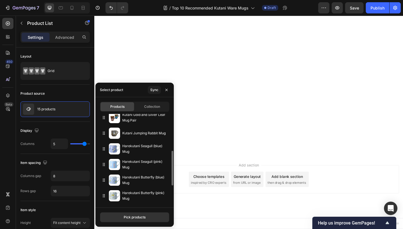
scroll to position [87, 0]
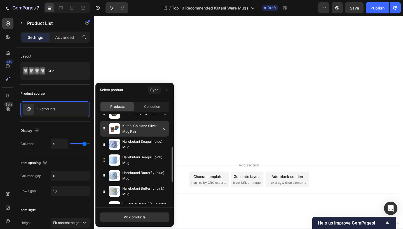
drag, startPoint x: 103, startPoint y: 128, endPoint x: 104, endPoint y: 123, distance: 5.4
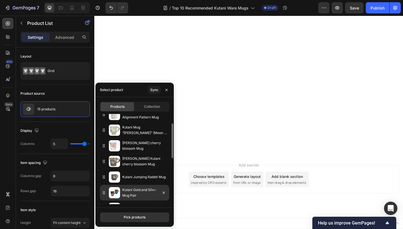
scroll to position [23, 0]
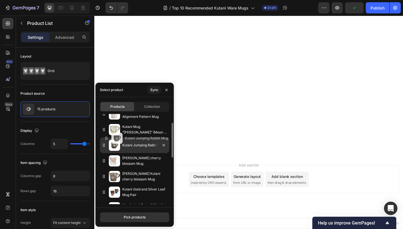
drag, startPoint x: 103, startPoint y: 178, endPoint x: 106, endPoint y: 140, distance: 38.4
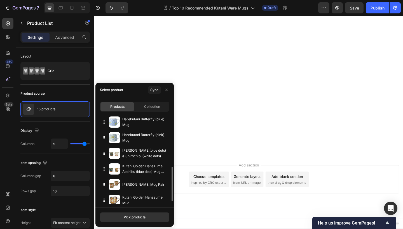
scroll to position [145, 0]
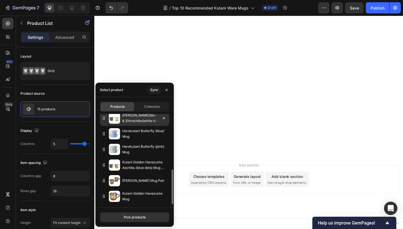
drag, startPoint x: 104, startPoint y: 152, endPoint x: 105, endPoint y: 114, distance: 37.8
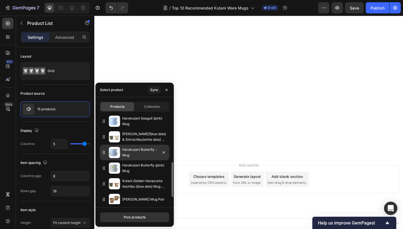
scroll to position [121, 0]
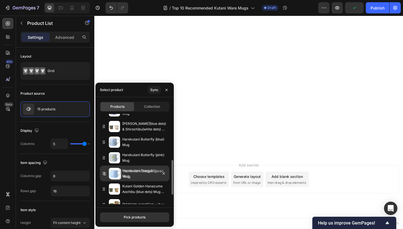
drag, startPoint x: 104, startPoint y: 126, endPoint x: 105, endPoint y: 174, distance: 47.5
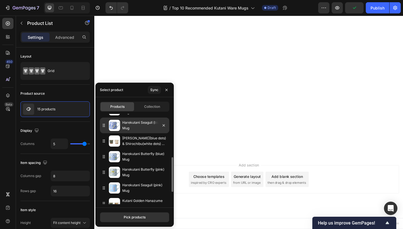
scroll to position [104, 0]
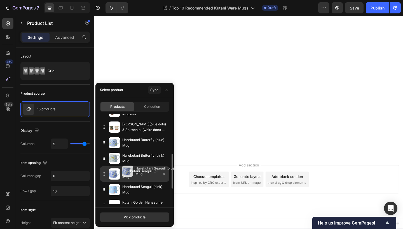
drag, startPoint x: 103, startPoint y: 126, endPoint x: 116, endPoint y: 171, distance: 46.1
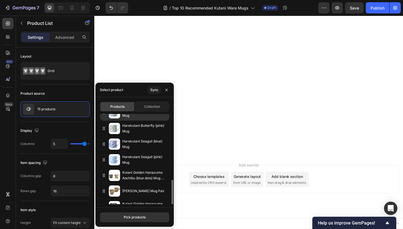
scroll to position [145, 0]
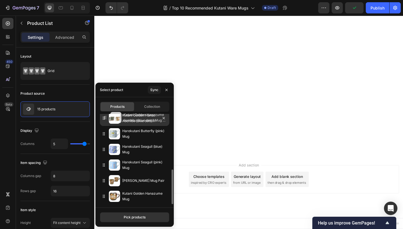
drag, startPoint x: 105, startPoint y: 167, endPoint x: 106, endPoint y: 120, distance: 47.6
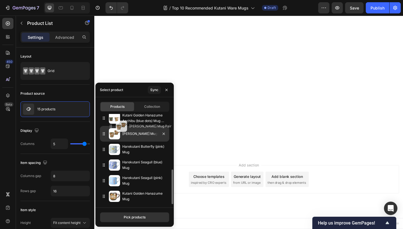
drag, startPoint x: 103, startPoint y: 182, endPoint x: 110, endPoint y: 128, distance: 54.1
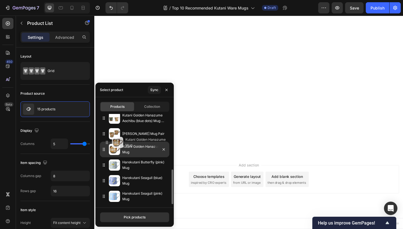
drag, startPoint x: 104, startPoint y: 197, endPoint x: 107, endPoint y: 143, distance: 54.6
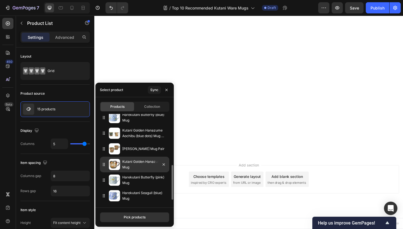
scroll to position [114, 0]
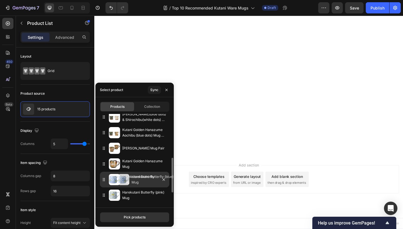
drag, startPoint x: 104, startPoint y: 131, endPoint x: 113, endPoint y: 178, distance: 47.6
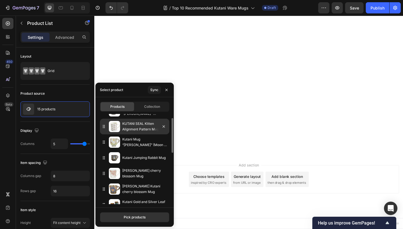
scroll to position [0, 0]
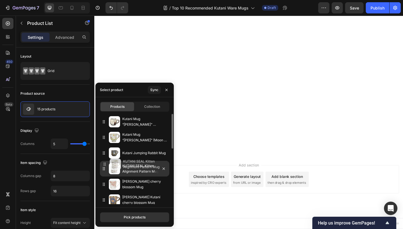
drag, startPoint x: 104, startPoint y: 141, endPoint x: 105, endPoint y: 169, distance: 27.1
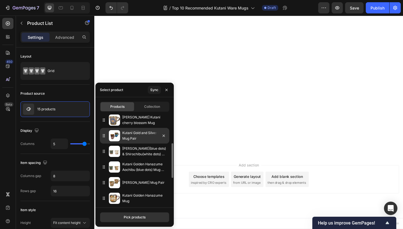
scroll to position [79, 0]
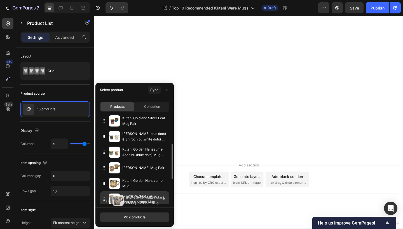
drag, startPoint x: 104, startPoint y: 121, endPoint x: 107, endPoint y: 200, distance: 79.5
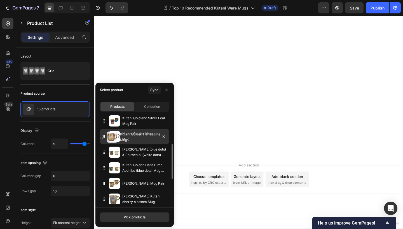
drag, startPoint x: 105, startPoint y: 182, endPoint x: 102, endPoint y: 136, distance: 46.5
click at [134, 89] on div "Select product Sync" at bounding box center [134, 90] width 78 height 15
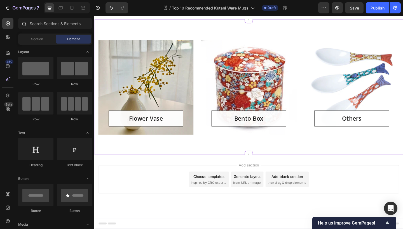
scroll to position [1164, 0]
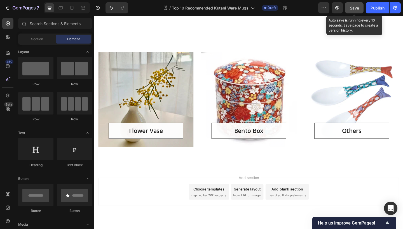
click at [355, 6] on span "Save" at bounding box center [354, 8] width 9 height 5
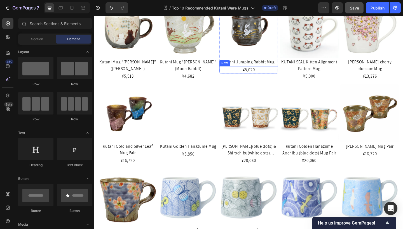
scroll to position [633, 0]
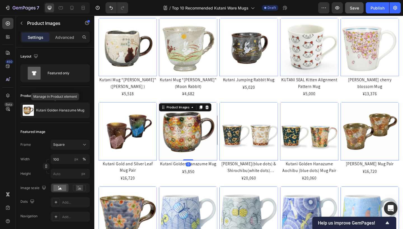
click at [59, 111] on p "Kutani Golden Hanazume Mug" at bounding box center [60, 110] width 48 height 4
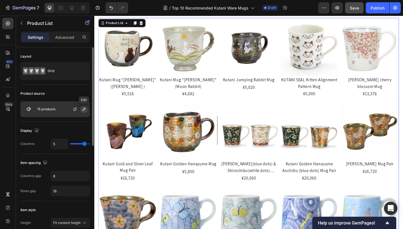
click at [84, 109] on icon "button" at bounding box center [83, 109] width 3 height 3
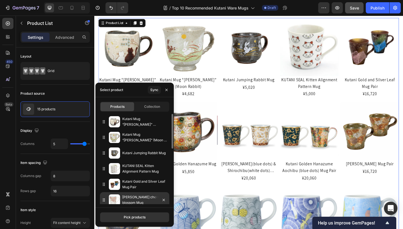
drag, startPoint x: 103, startPoint y: 185, endPoint x: 104, endPoint y: 200, distance: 14.8
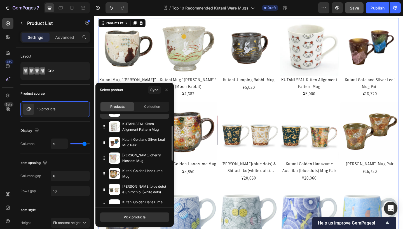
scroll to position [46, 0]
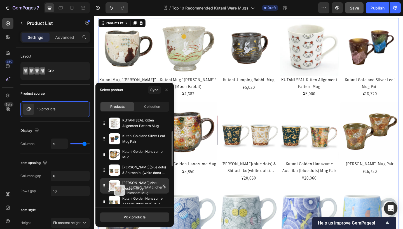
drag, startPoint x: 104, startPoint y: 155, endPoint x: 109, endPoint y: 191, distance: 36.7
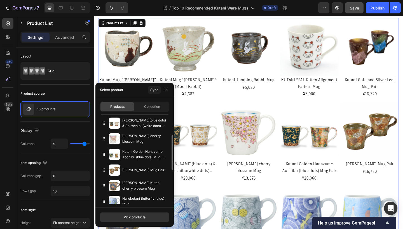
scroll to position [94, 0]
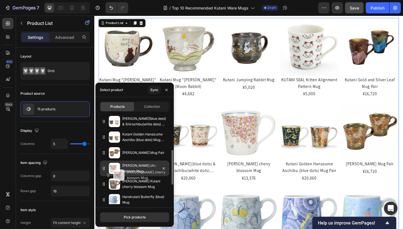
drag, startPoint x: 103, startPoint y: 138, endPoint x: 107, endPoint y: 176, distance: 38.3
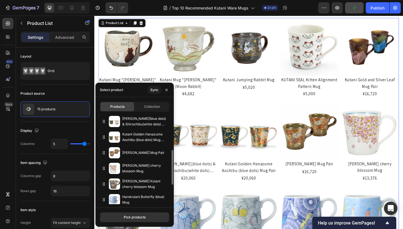
click at [292, 104] on div "Product Images Kutani Jumping Rabbit Mug Product Title ¥5,020 Product Price Pro…" at bounding box center [261, 61] width 63 height 87
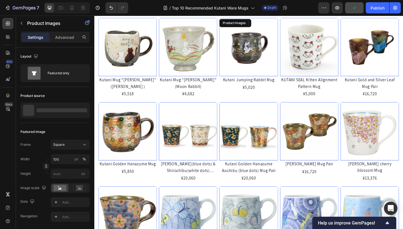
click at [171, 95] on h2 "Kutani Mug “Tsuki Usagi” (Moon Rabbit)" at bounding box center [195, 89] width 63 height 15
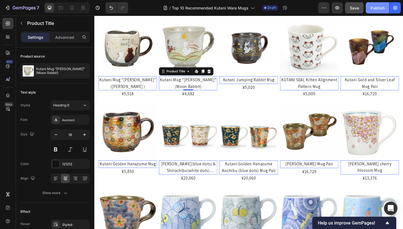
click at [379, 8] on div "Publish" at bounding box center [377, 8] width 14 height 6
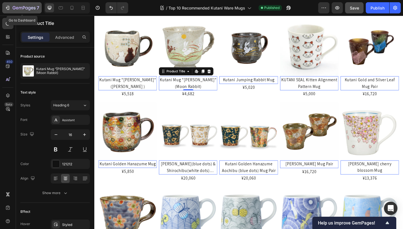
click at [8, 6] on icon "button" at bounding box center [8, 8] width 6 height 6
